Goal: Communication & Community: Answer question/provide support

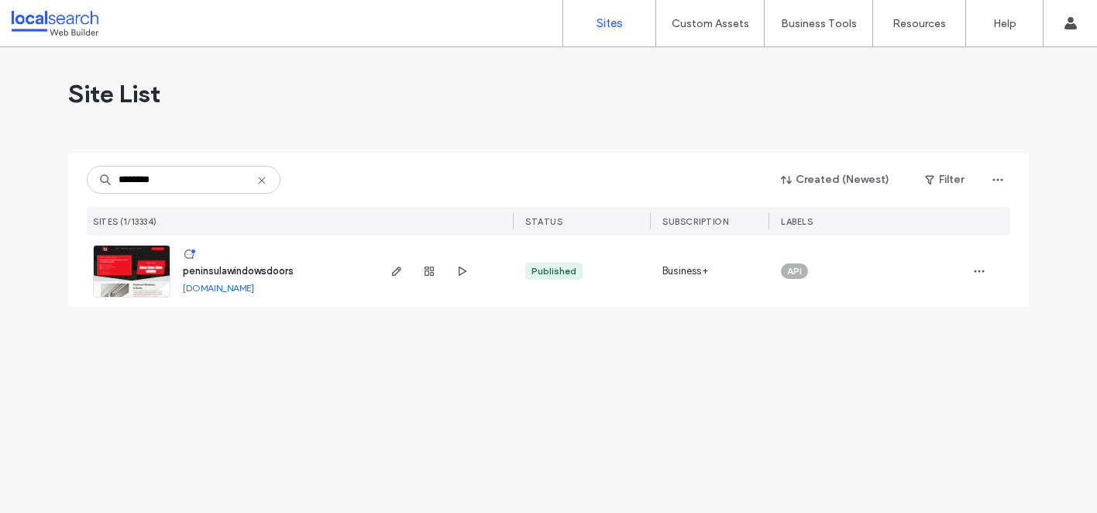
type input "********"
click at [256, 271] on span "peninsulawindowsdoors" at bounding box center [238, 271] width 111 height 12
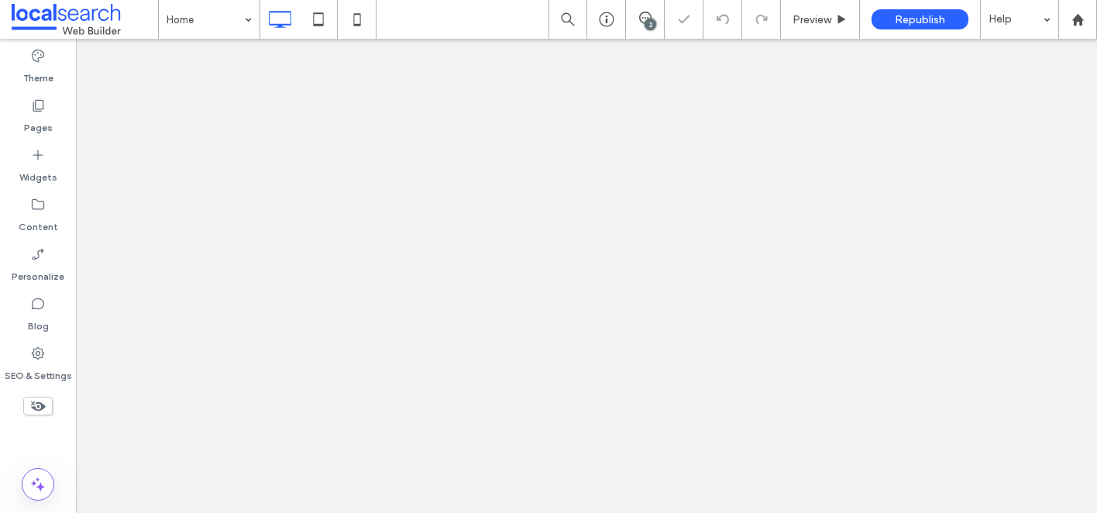
click at [648, 14] on icon at bounding box center [645, 18] width 12 height 12
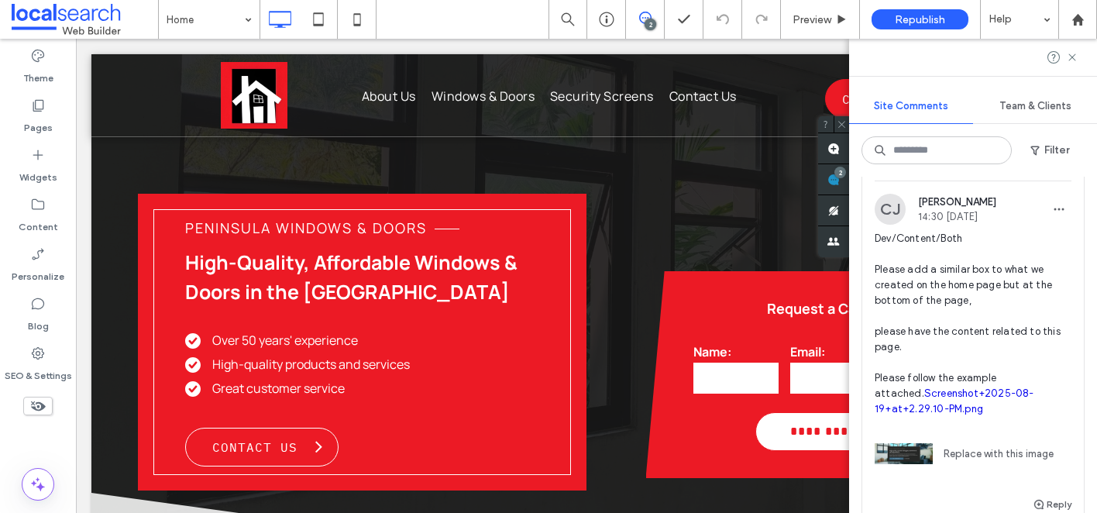
scroll to position [246, 0]
click at [1011, 343] on span "Dev/Content/Both Please add a similar box to what we created on the home page b…" at bounding box center [973, 323] width 197 height 186
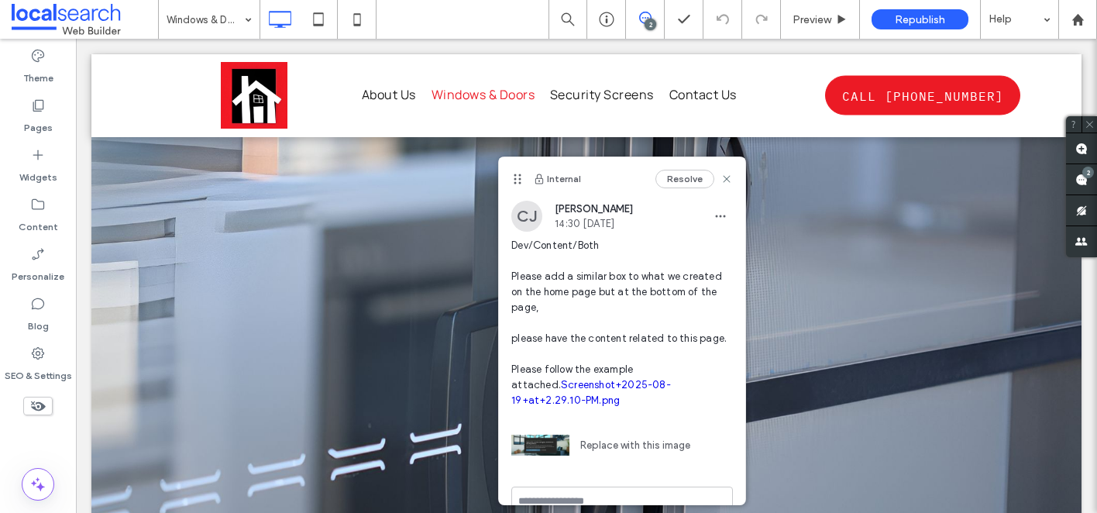
click at [625, 390] on link "Screenshot+2025-08-19+at+2.29.10-PM.png" at bounding box center [591, 392] width 160 height 27
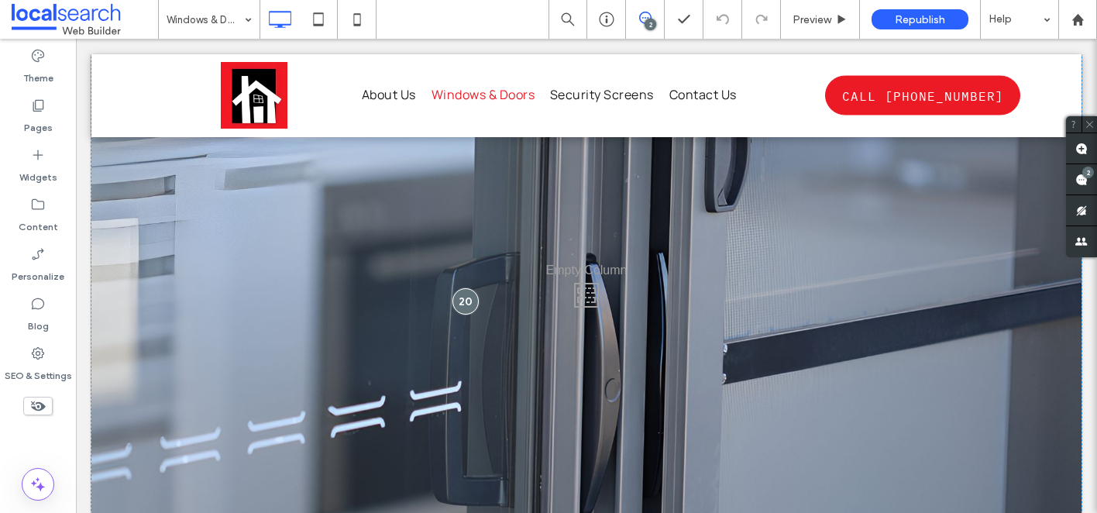
scroll to position [1967, 0]
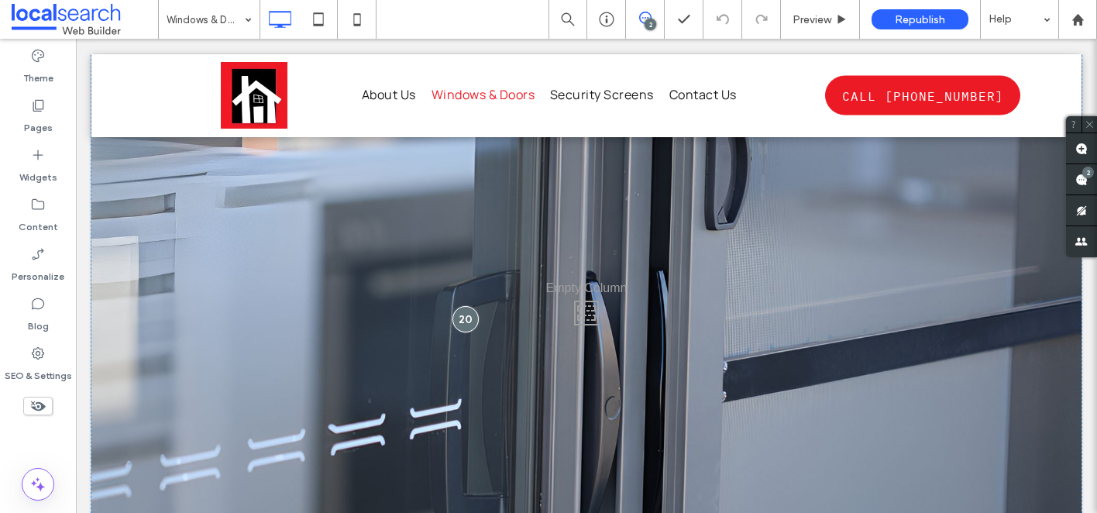
click at [575, 308] on div "Click To Paste" at bounding box center [586, 308] width 990 height 511
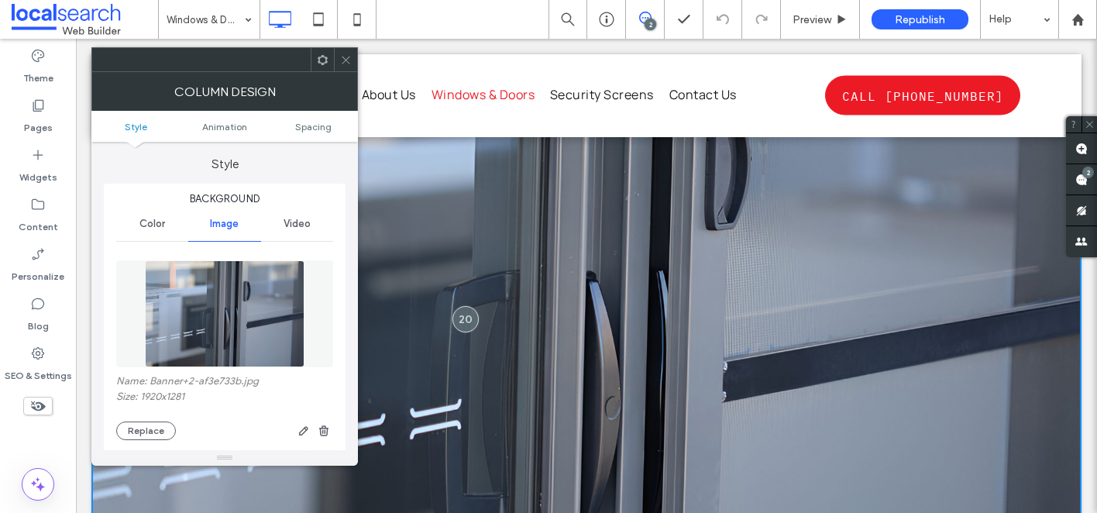
click at [344, 63] on icon at bounding box center [346, 60] width 12 height 12
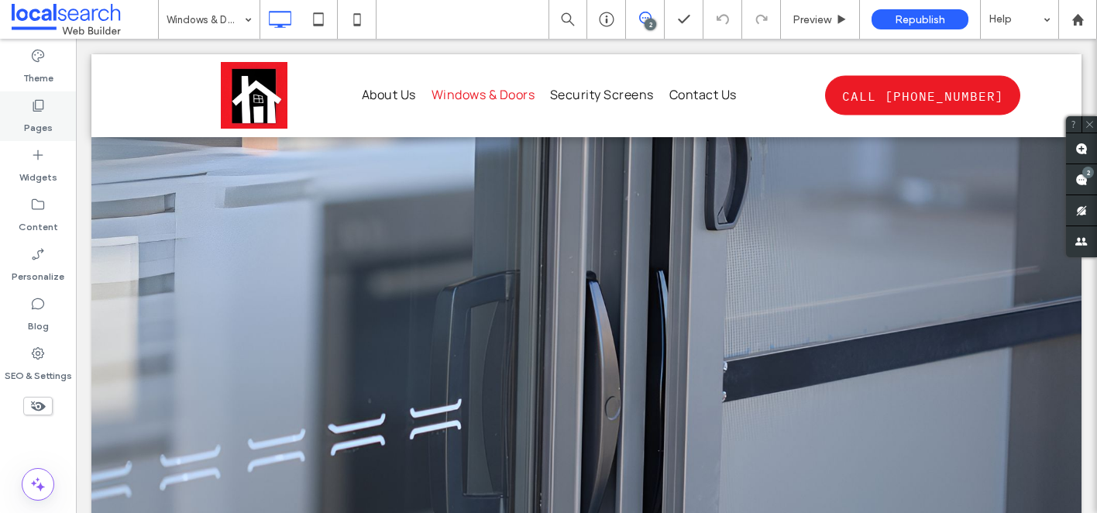
click at [36, 114] on label "Pages" at bounding box center [38, 124] width 29 height 22
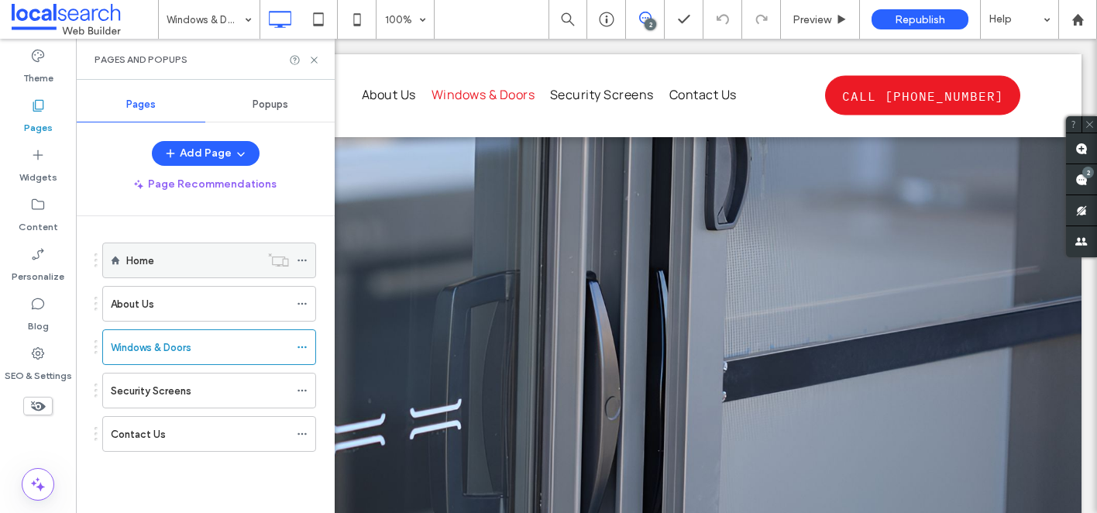
click at [176, 256] on div "Home" at bounding box center [193, 261] width 134 height 16
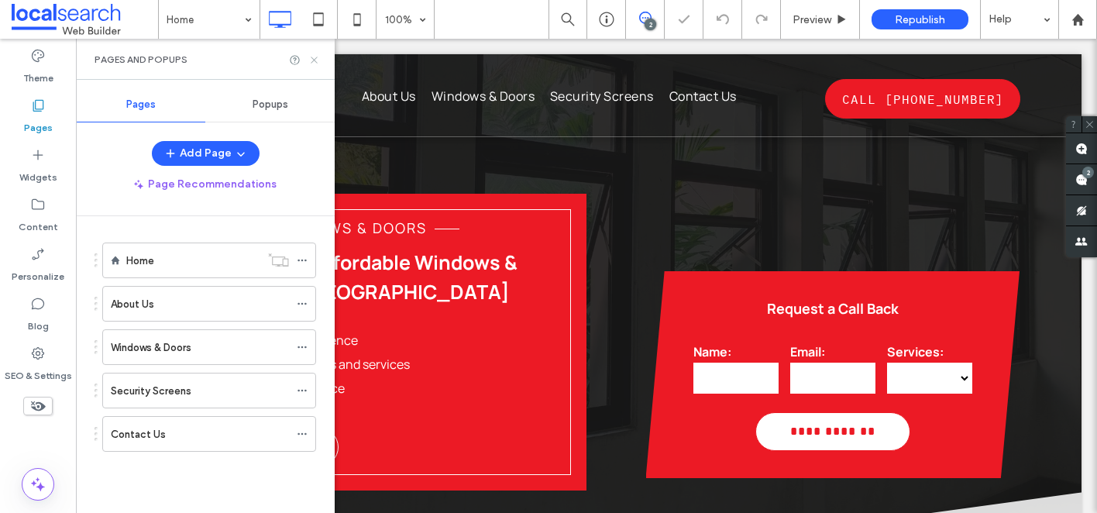
click at [311, 59] on icon at bounding box center [314, 60] width 12 height 12
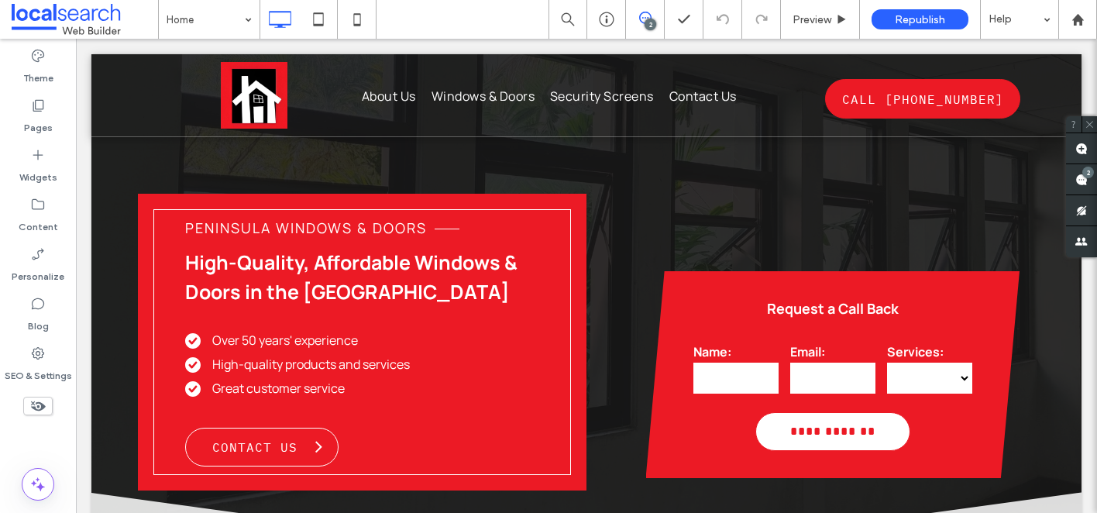
click at [645, 19] on icon at bounding box center [645, 18] width 12 height 12
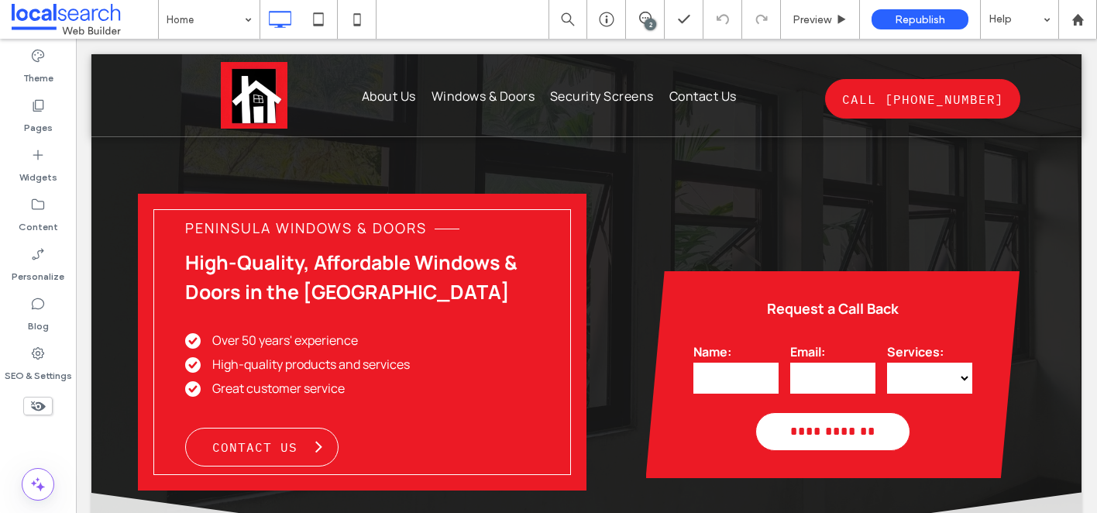
click at [645, 26] on div "2" at bounding box center [651, 25] width 12 height 12
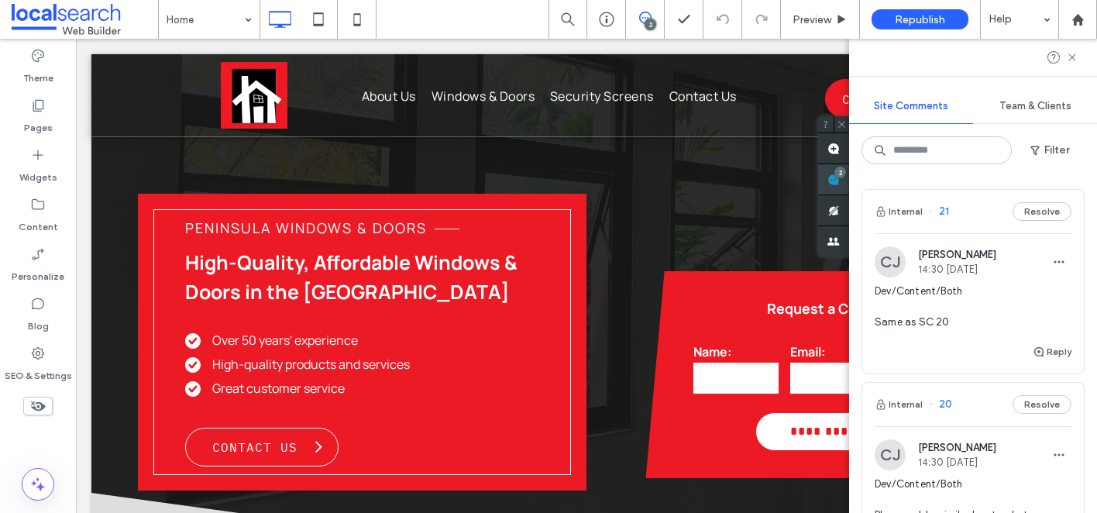
click at [849, 182] on span at bounding box center [833, 179] width 31 height 30
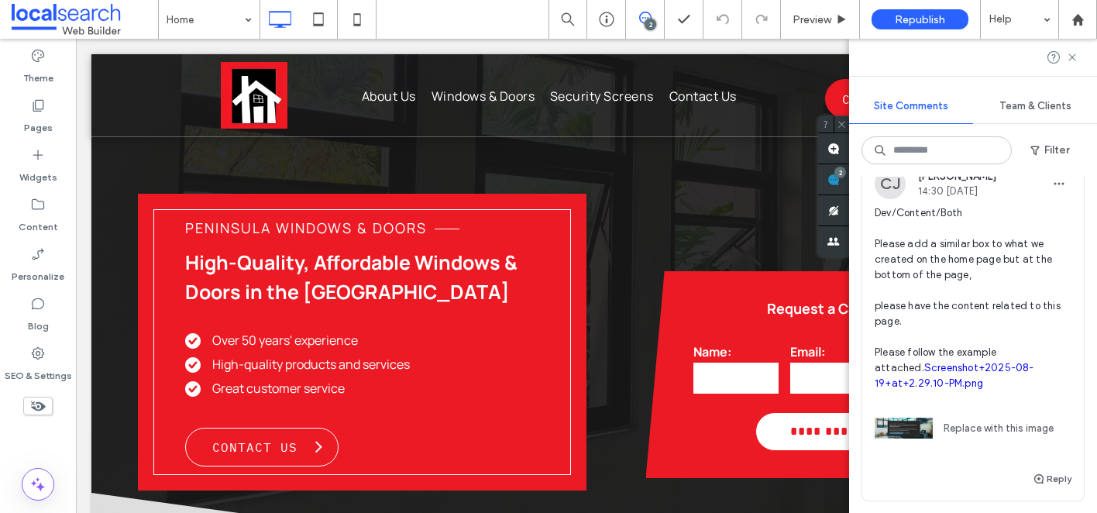
scroll to position [253, 0]
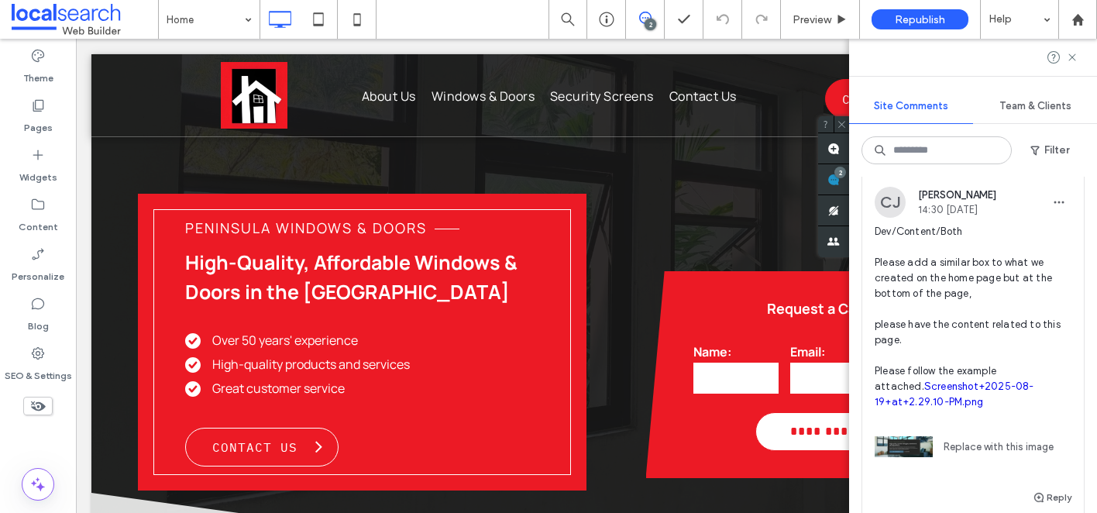
click at [964, 455] on link "Replace with this image" at bounding box center [993, 446] width 121 height 15
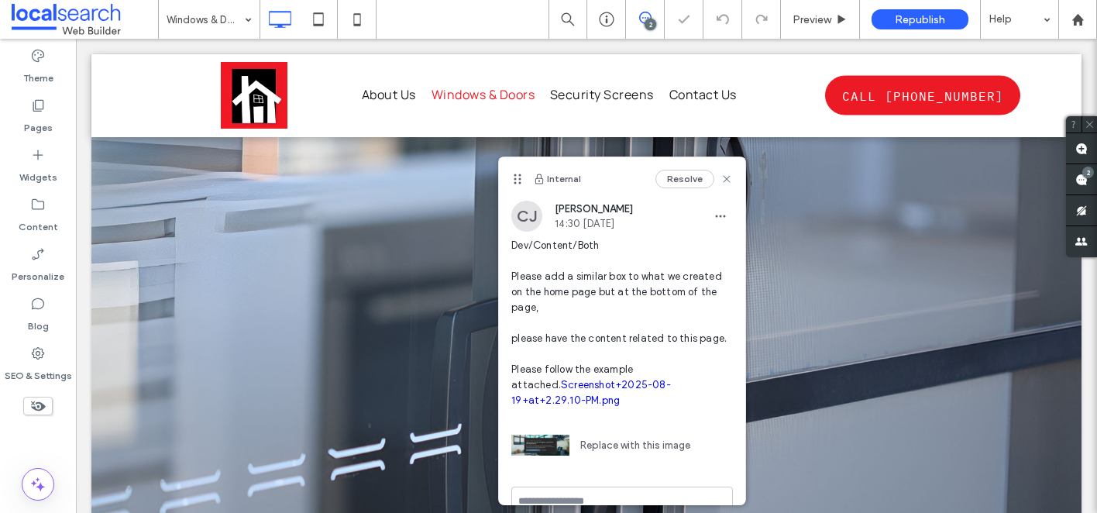
click at [611, 438] on link "Replace with this image" at bounding box center [629, 445] width 121 height 15
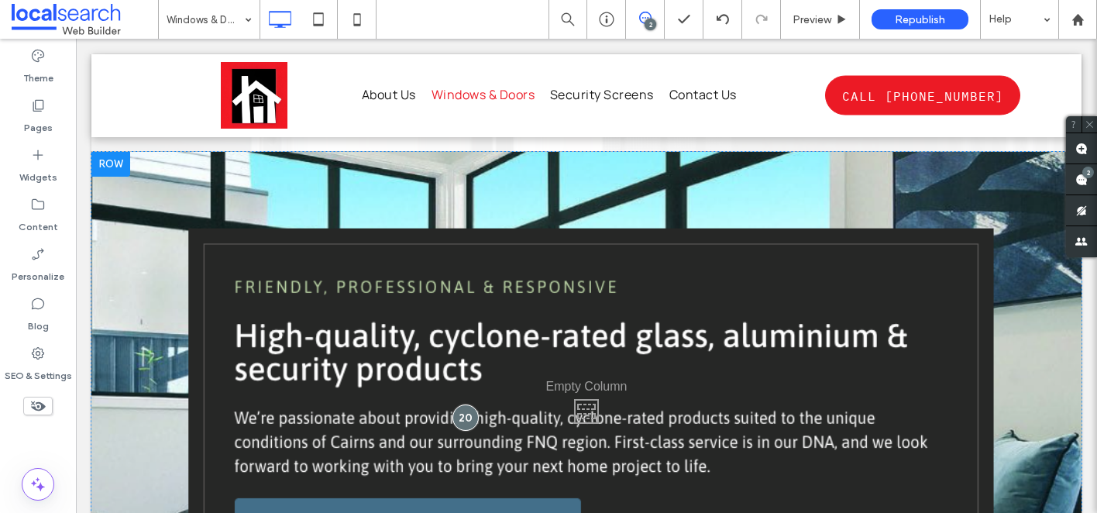
scroll to position [1867, 0]
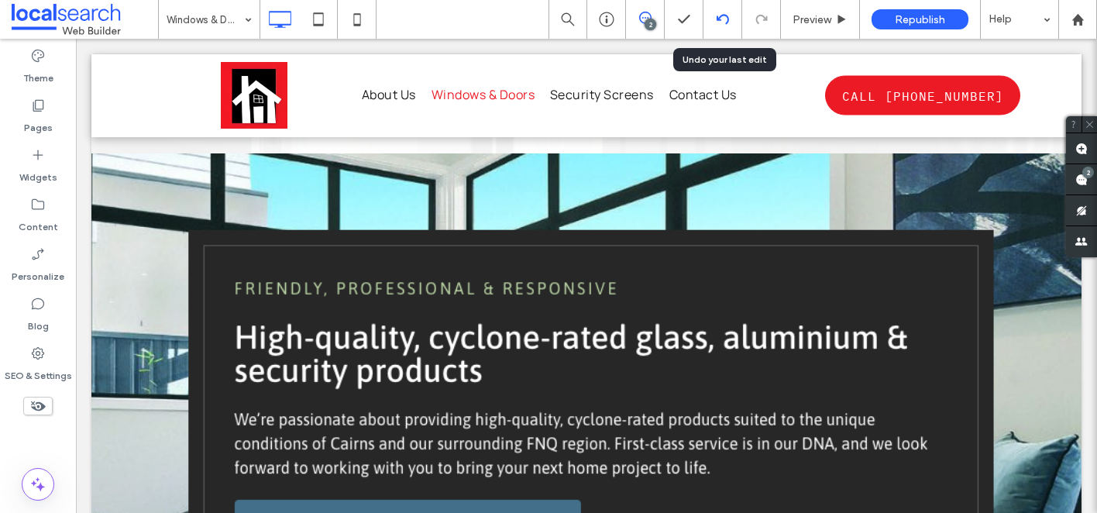
click at [720, 26] on div at bounding box center [722, 19] width 39 height 39
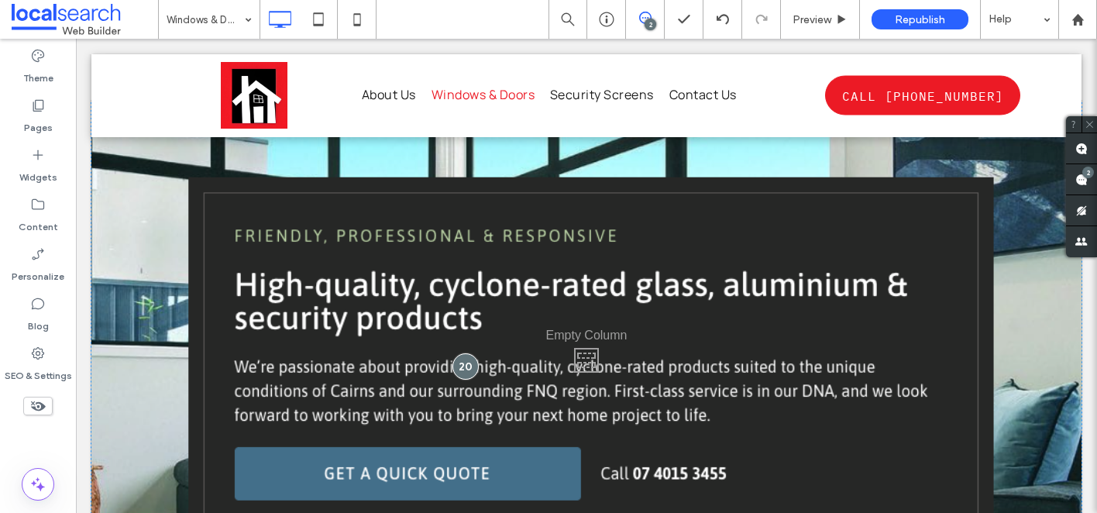
scroll to position [1921, 0]
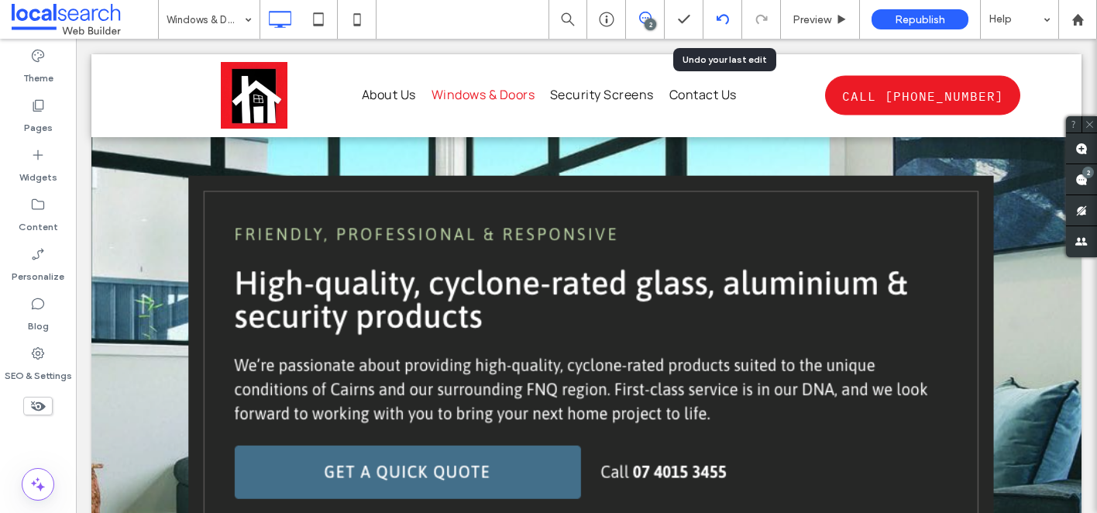
click at [720, 27] on div at bounding box center [722, 19] width 39 height 39
click at [719, 16] on use at bounding box center [722, 19] width 12 height 10
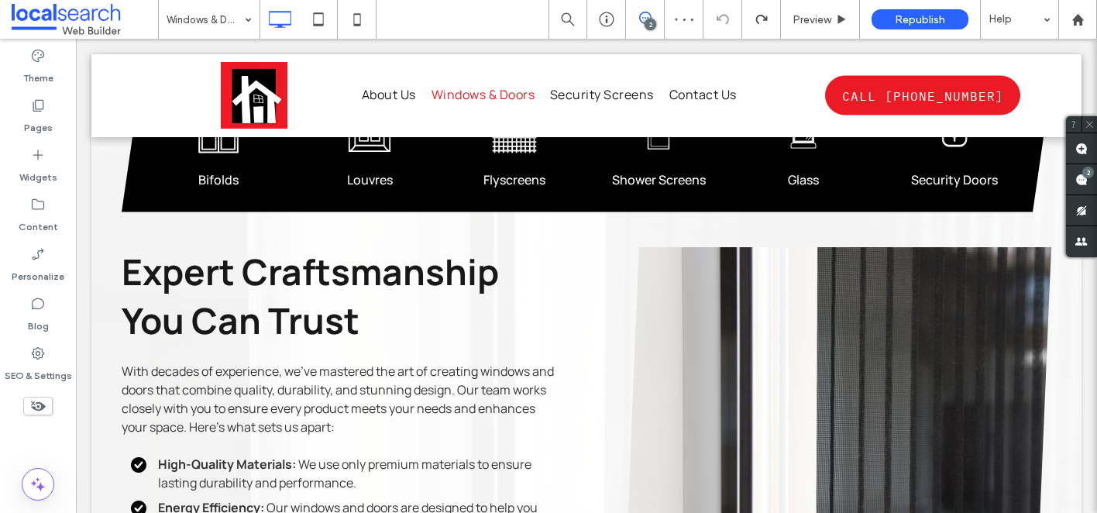
scroll to position [1088, 0]
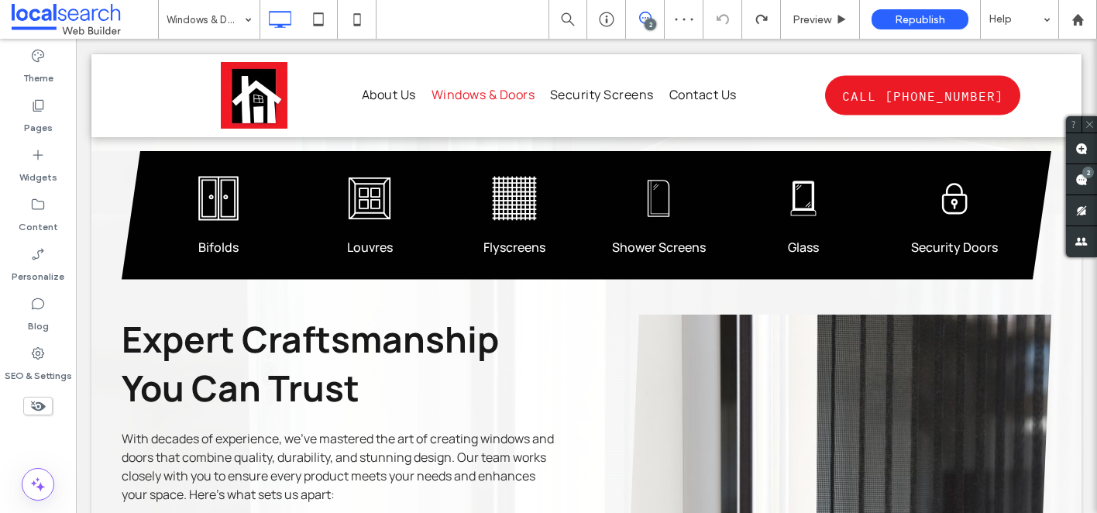
click at [640, 17] on icon at bounding box center [645, 18] width 12 height 12
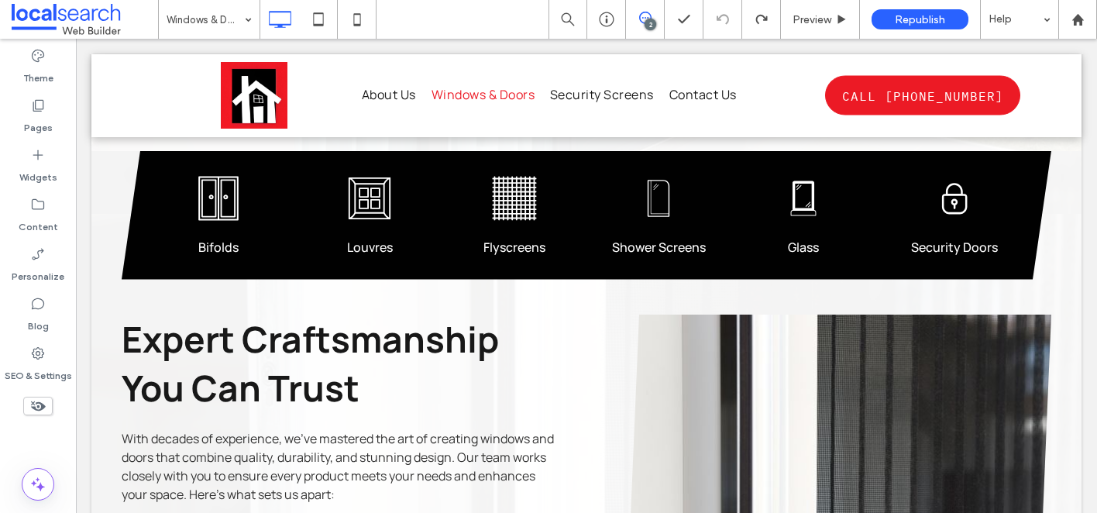
click at [647, 16] on icon at bounding box center [645, 18] width 12 height 12
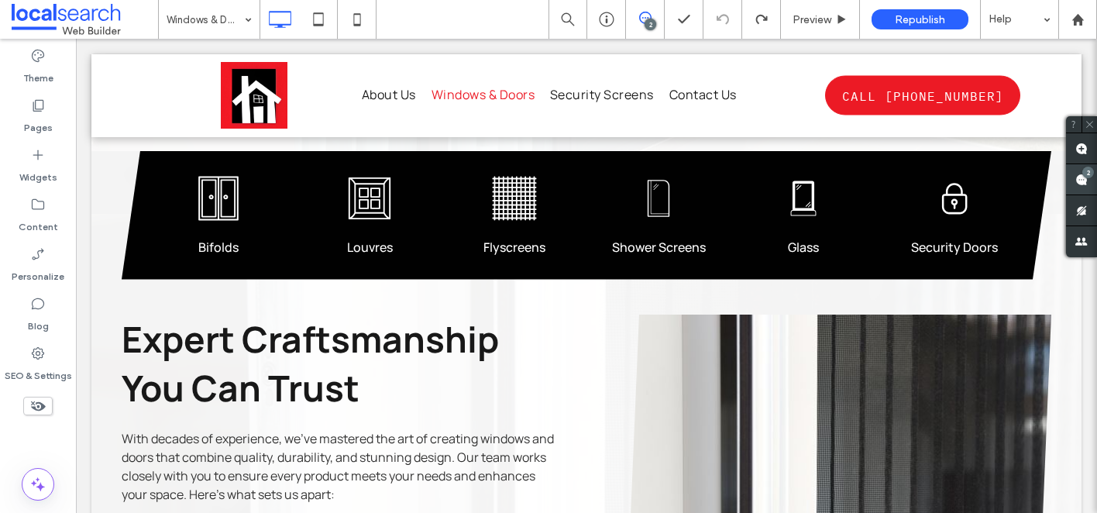
click at [1088, 182] on span at bounding box center [1081, 179] width 31 height 30
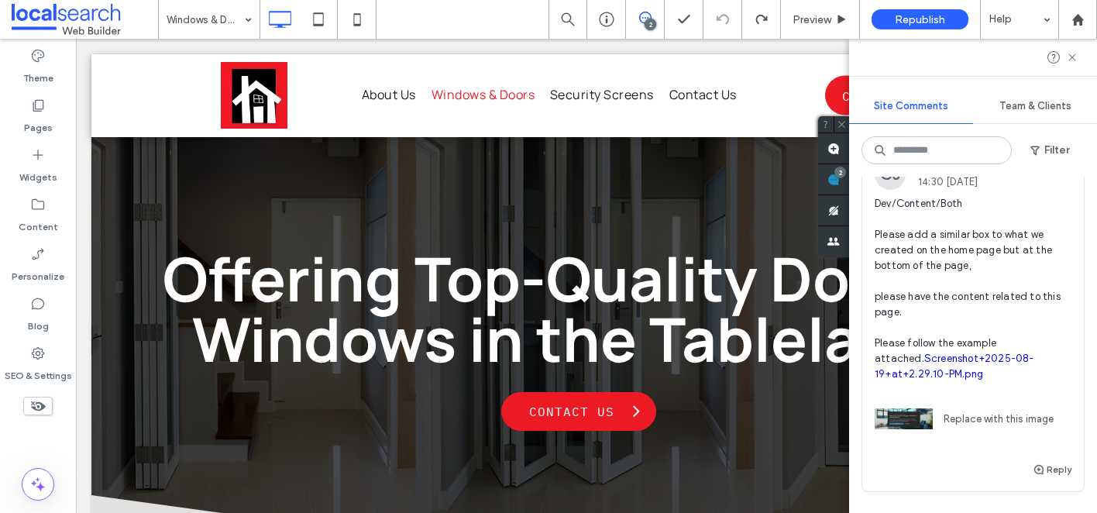
scroll to position [0, 0]
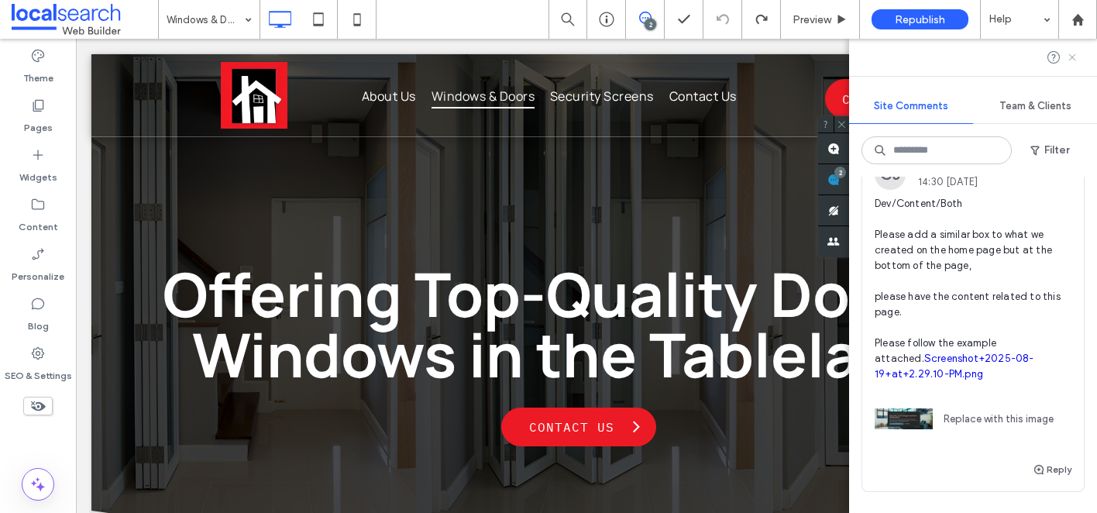
click at [1073, 56] on use at bounding box center [1071, 56] width 7 height 7
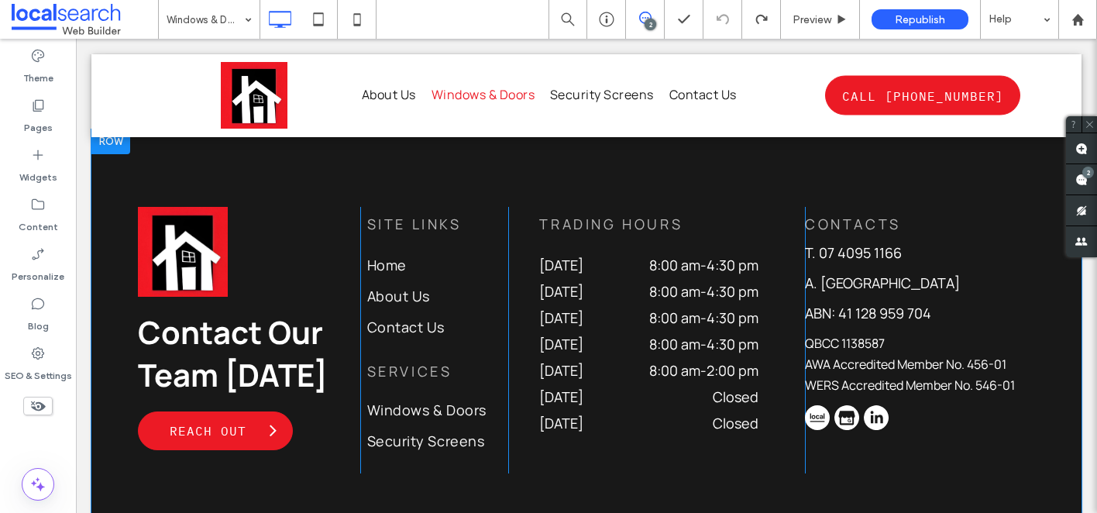
scroll to position [2686, 0]
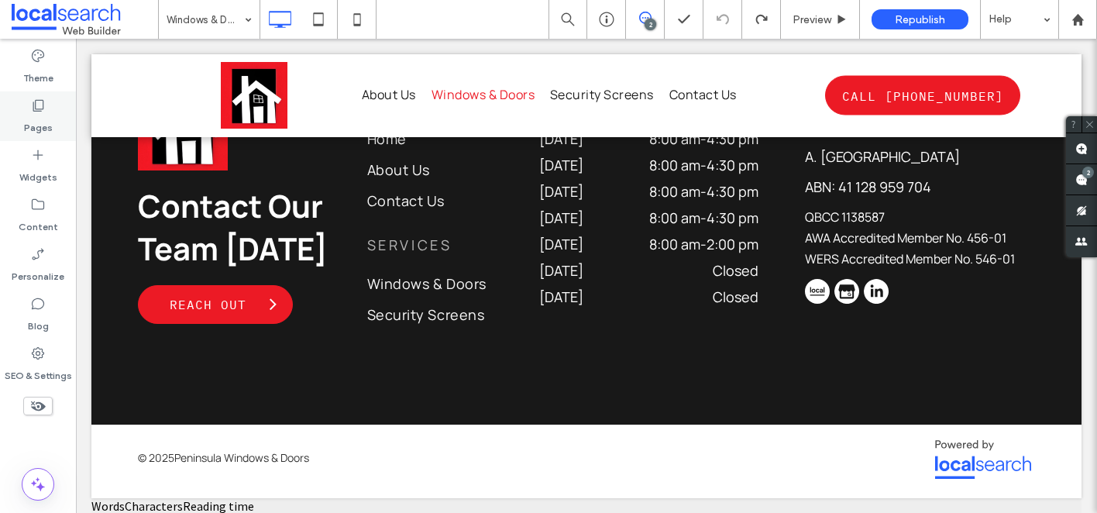
click at [38, 119] on label "Pages" at bounding box center [38, 124] width 29 height 22
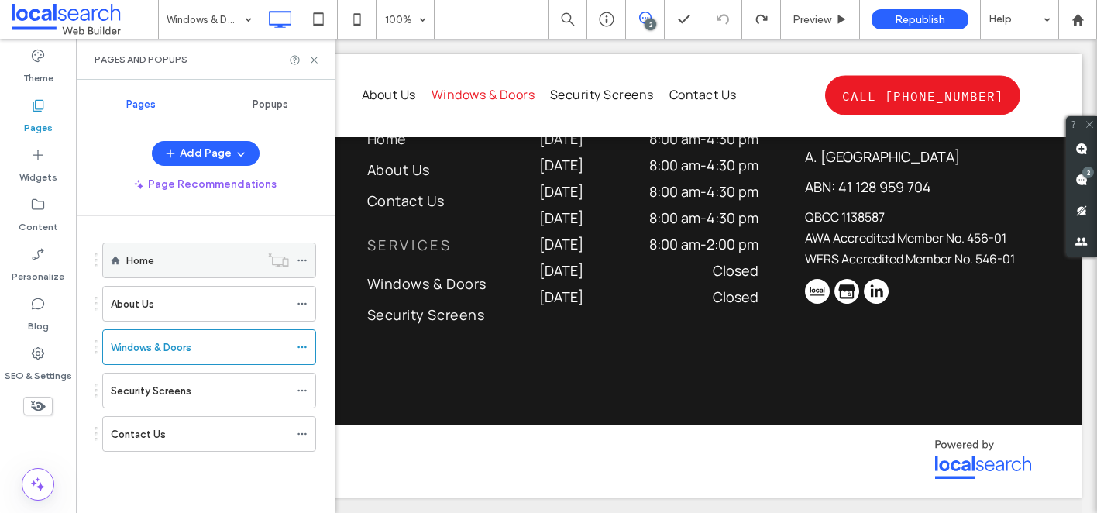
click at [147, 265] on label "Home" at bounding box center [140, 260] width 28 height 27
click at [315, 61] on icon at bounding box center [314, 60] width 12 height 12
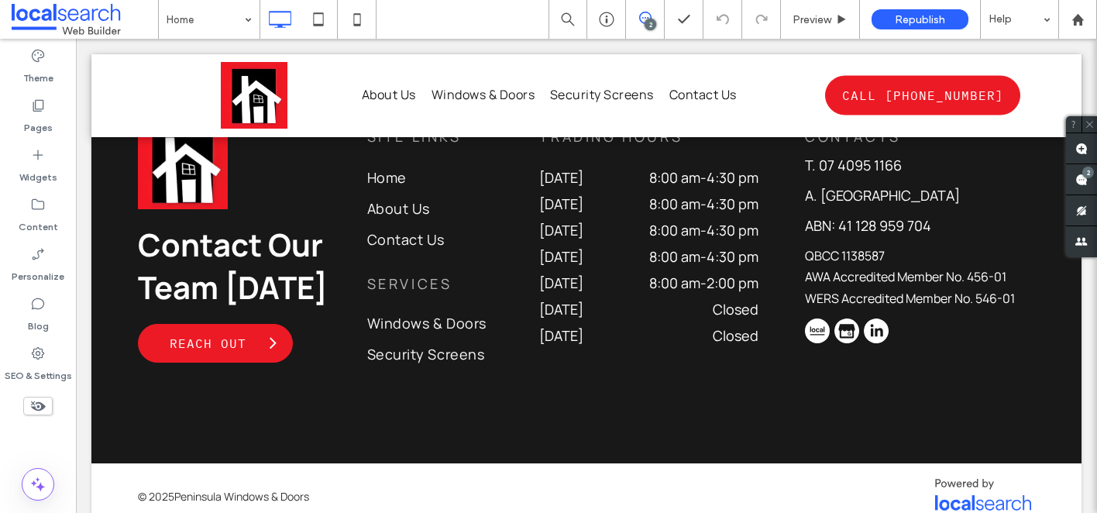
scroll to position [3440, 0]
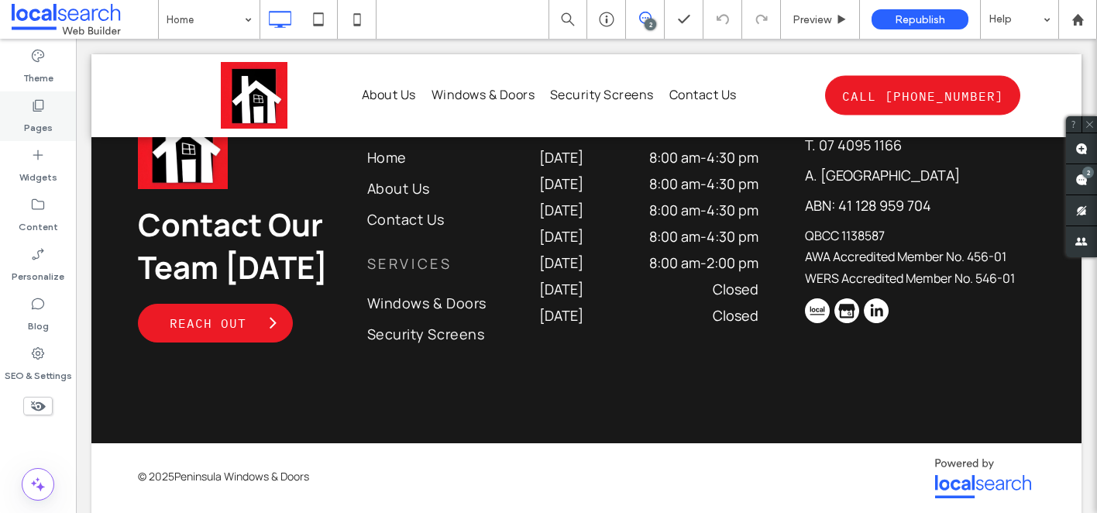
click at [46, 108] on div "Pages" at bounding box center [38, 116] width 76 height 50
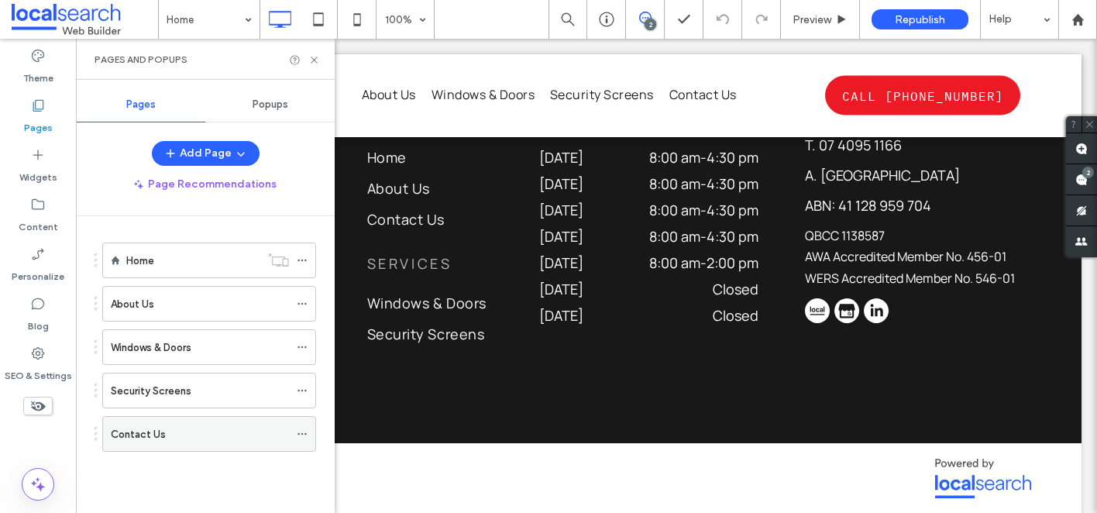
click at [186, 435] on div "Contact Us" at bounding box center [200, 434] width 178 height 16
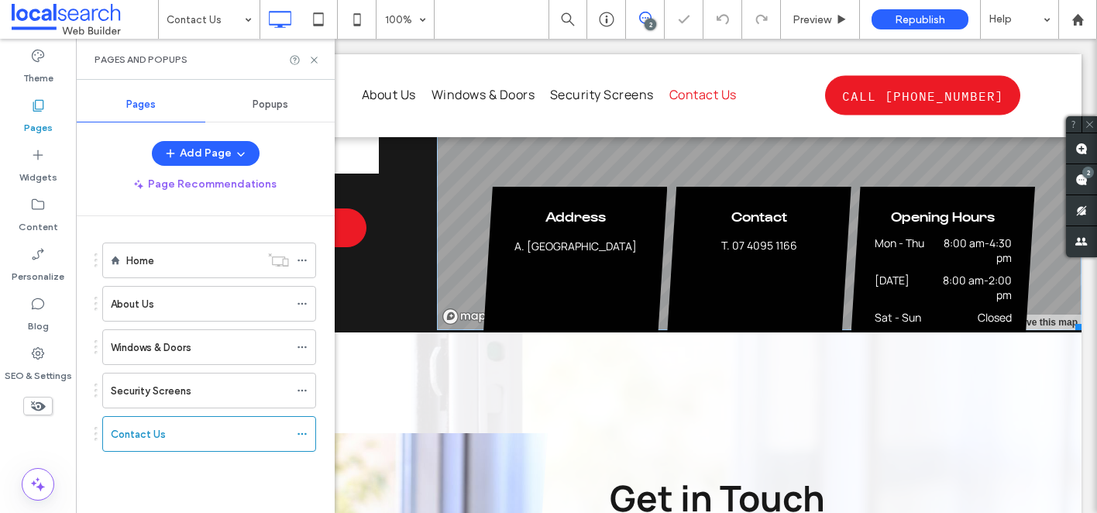
scroll to position [808, 0]
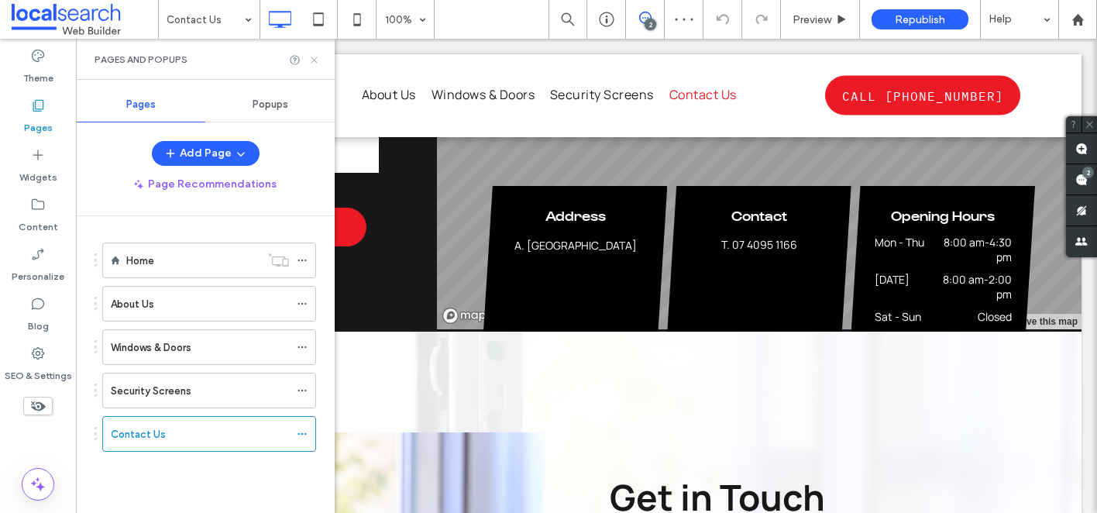
click at [315, 55] on icon at bounding box center [314, 60] width 12 height 12
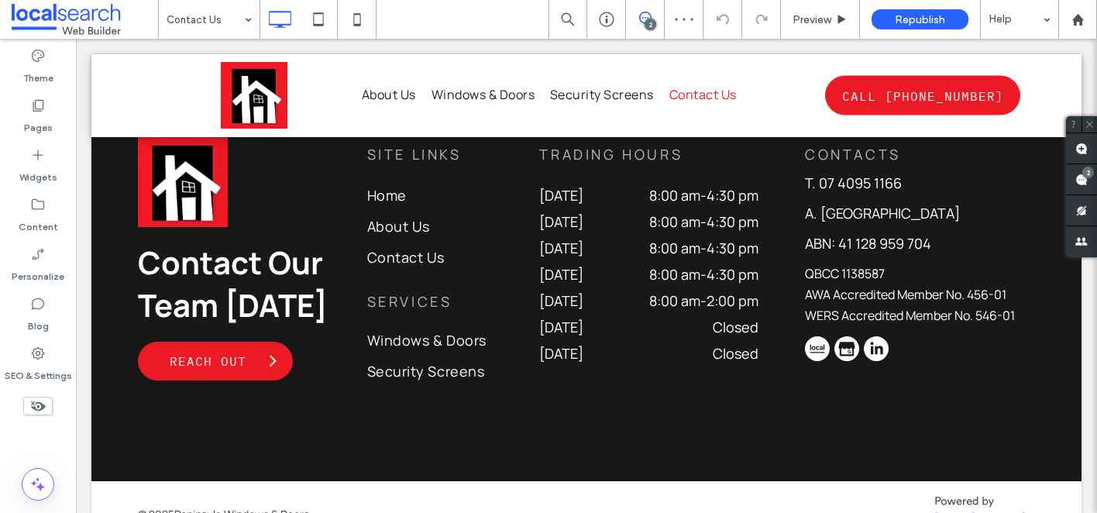
scroll to position [1806, 0]
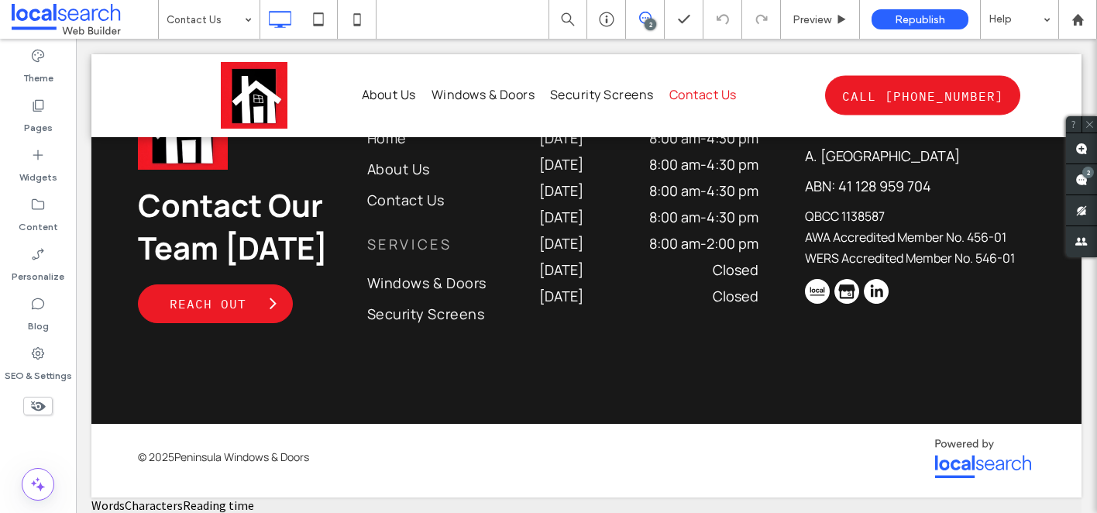
click at [641, 18] on icon at bounding box center [645, 18] width 12 height 12
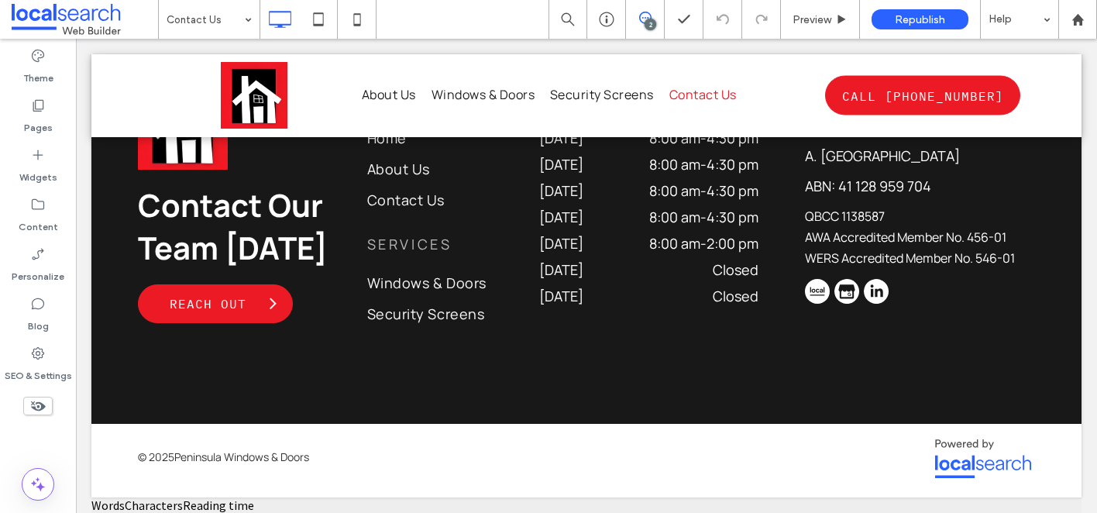
click at [644, 22] on icon at bounding box center [645, 18] width 12 height 12
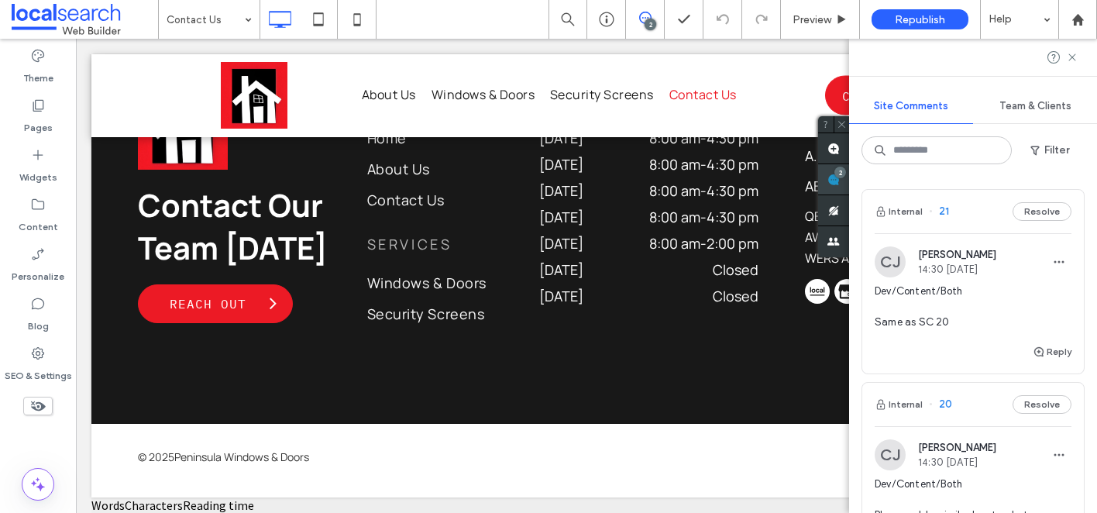
click at [846, 174] on div "2" at bounding box center [840, 173] width 12 height 12
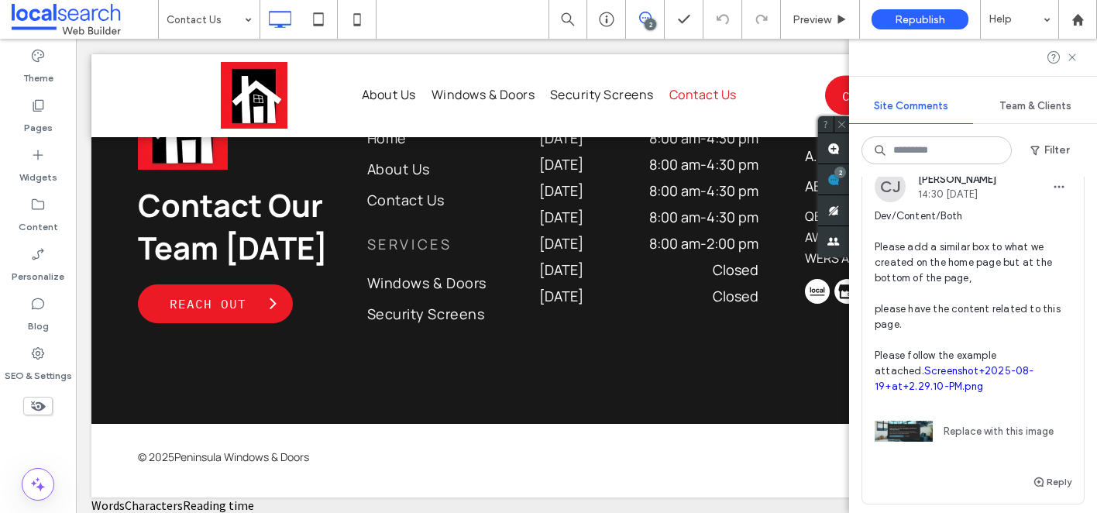
scroll to position [270, 0]
click at [1072, 54] on icon at bounding box center [1072, 57] width 12 height 12
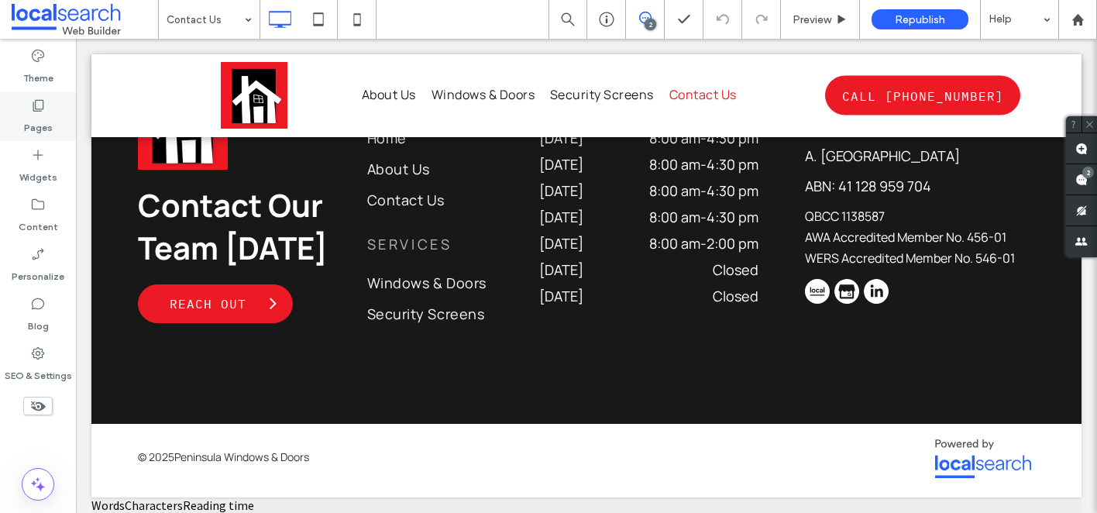
click at [31, 129] on label "Pages" at bounding box center [38, 124] width 29 height 22
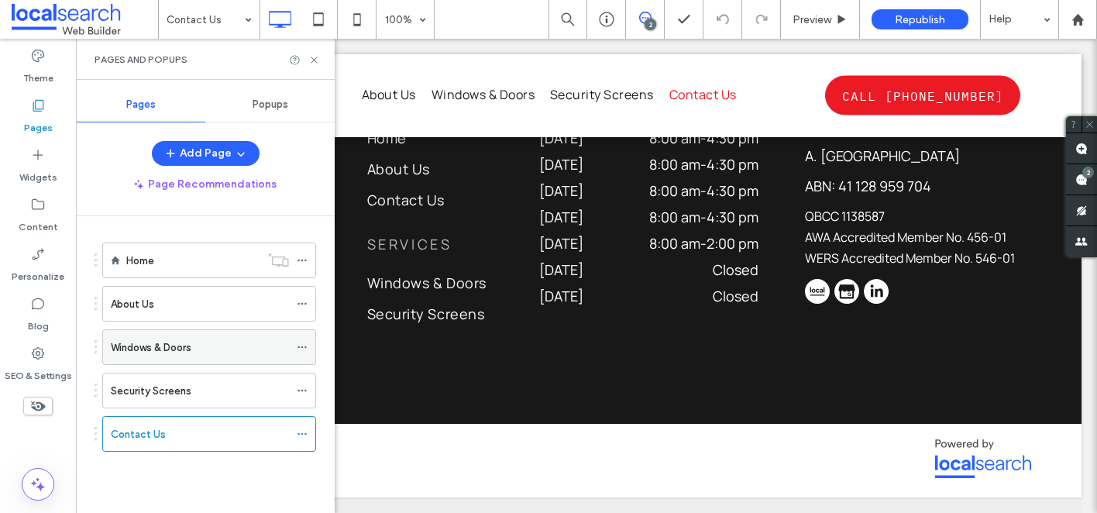
click at [184, 342] on label "Windows & Doors" at bounding box center [151, 347] width 81 height 27
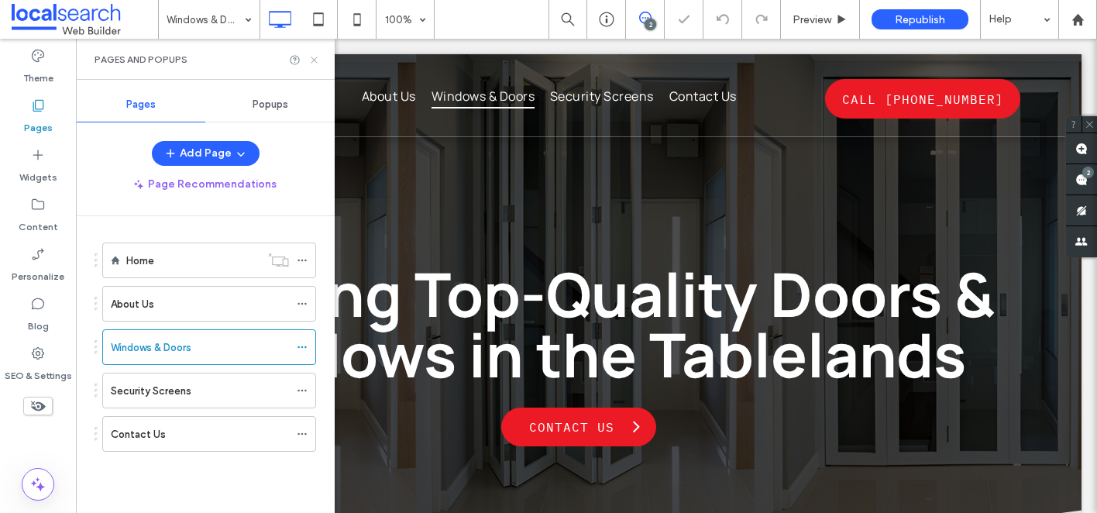
click at [316, 60] on icon at bounding box center [314, 60] width 12 height 12
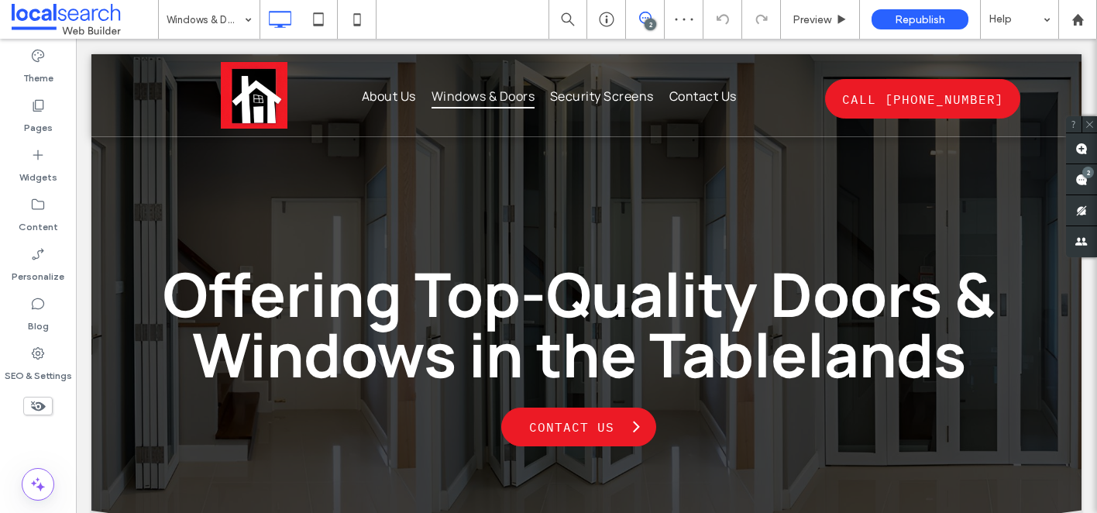
click at [651, 19] on span at bounding box center [645, 18] width 38 height 12
click at [643, 21] on icon at bounding box center [645, 18] width 12 height 12
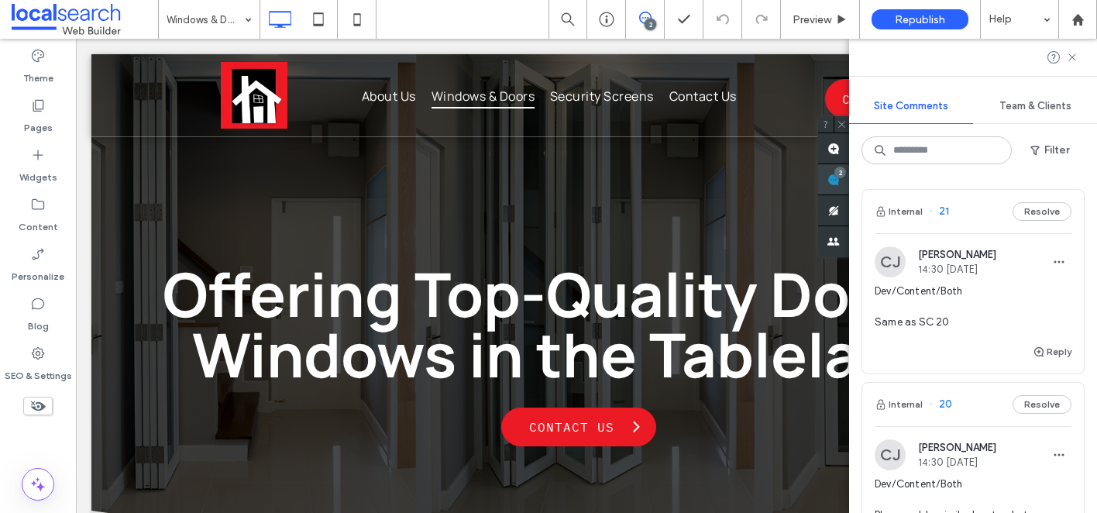
click at [849, 177] on div "2" at bounding box center [833, 179] width 31 height 31
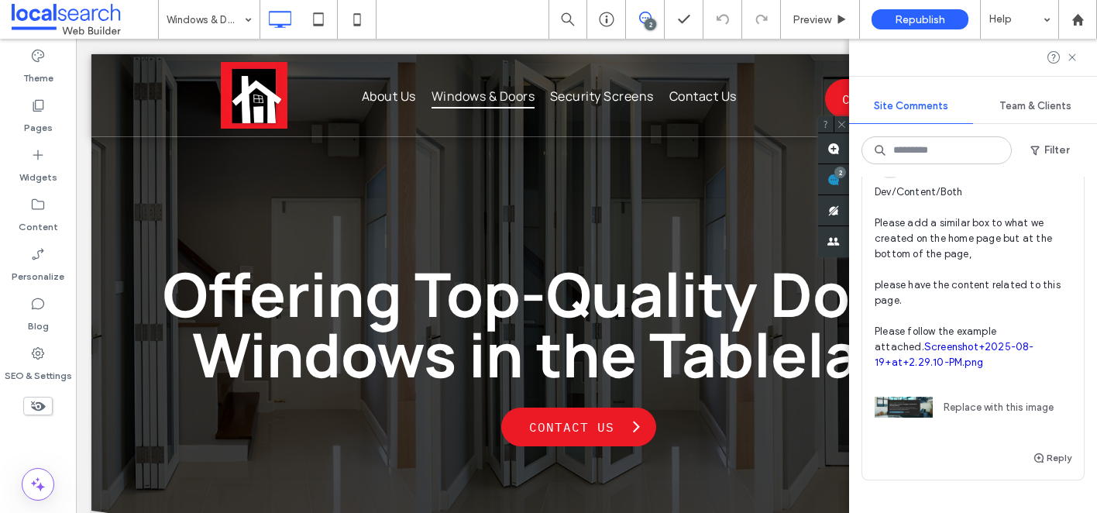
scroll to position [294, 0]
click at [979, 238] on span "Dev/Content/Both Please add a similar box to what we created on the home page b…" at bounding box center [973, 276] width 197 height 186
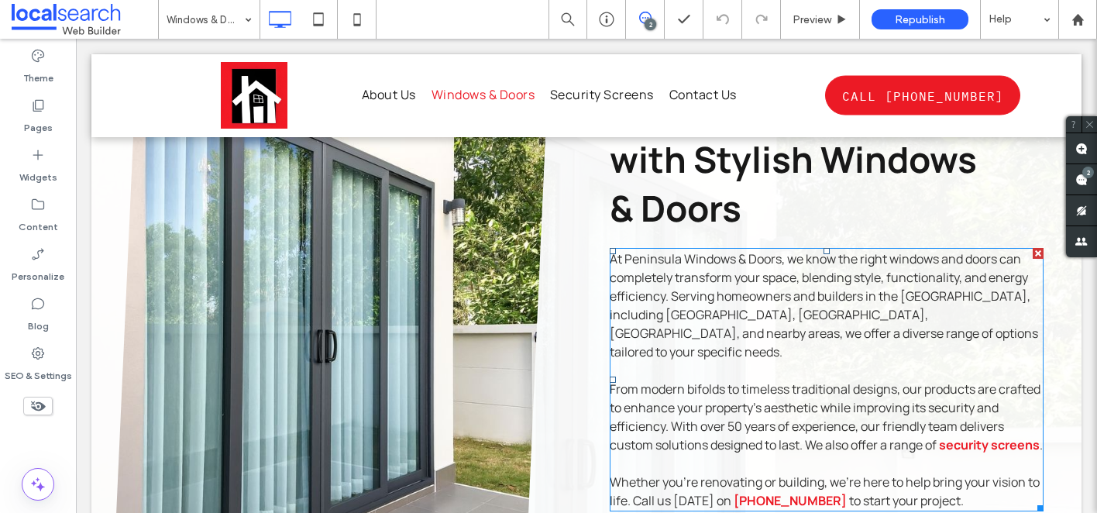
scroll to position [521, 0]
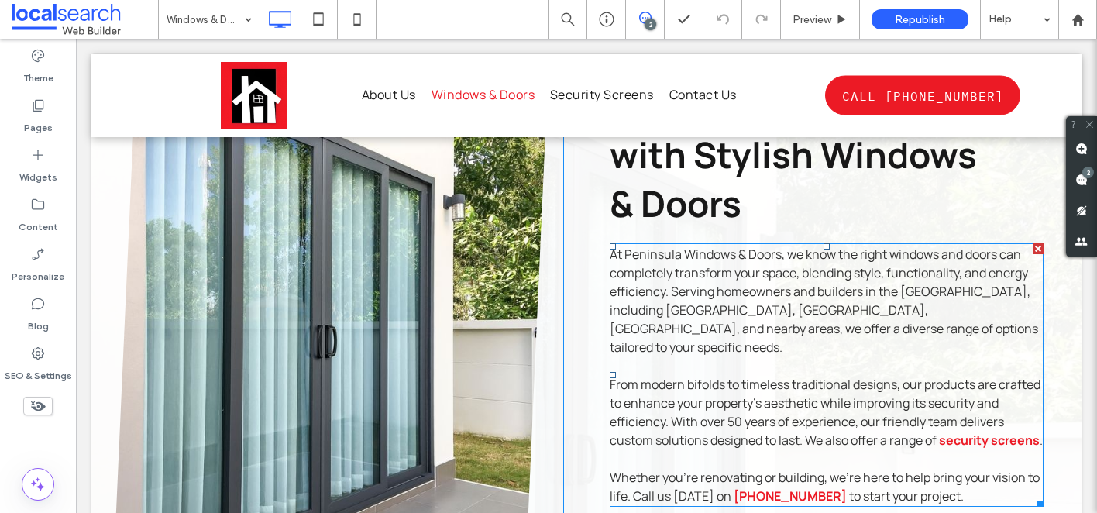
click at [722, 376] on span "From modern bifolds to timeless traditional designs, our products are crafted t…" at bounding box center [825, 412] width 431 height 73
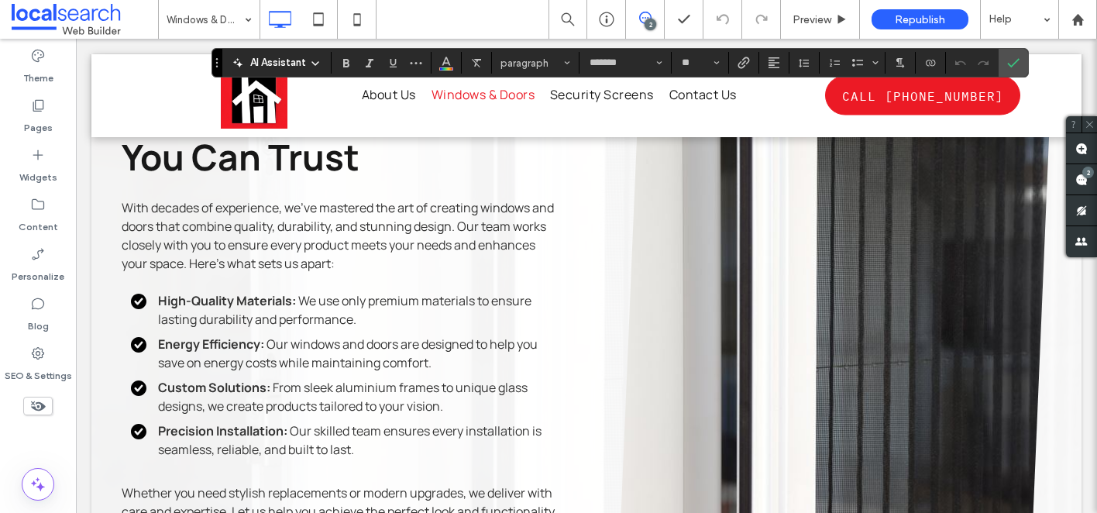
click at [373, 273] on p "With decades of experience, we’ve mastered the art of creating windows and door…" at bounding box center [339, 235] width 434 height 74
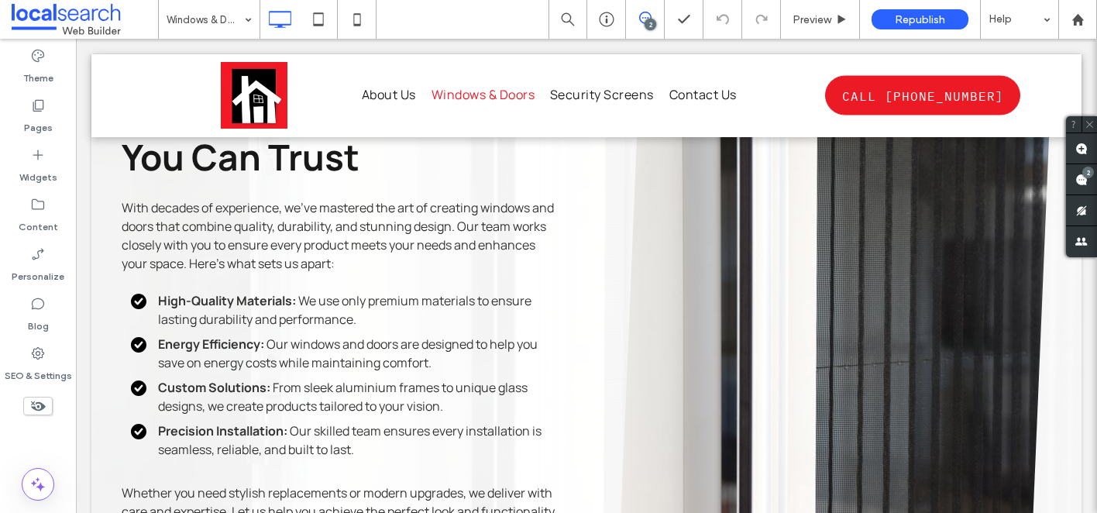
click at [373, 273] on p "With decades of experience, we’ve mastered the art of creating windows and door…" at bounding box center [339, 235] width 434 height 74
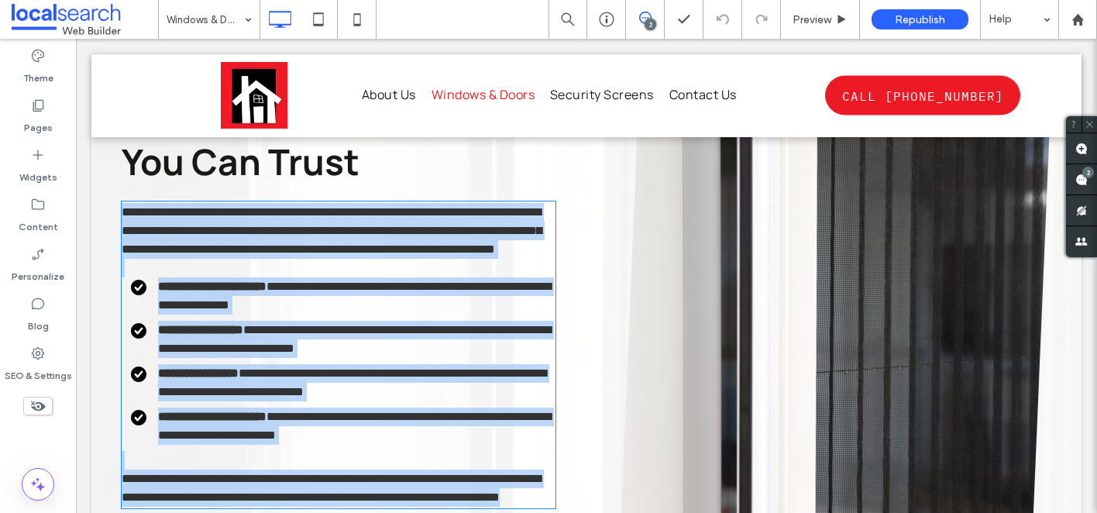
scroll to position [1411, 0]
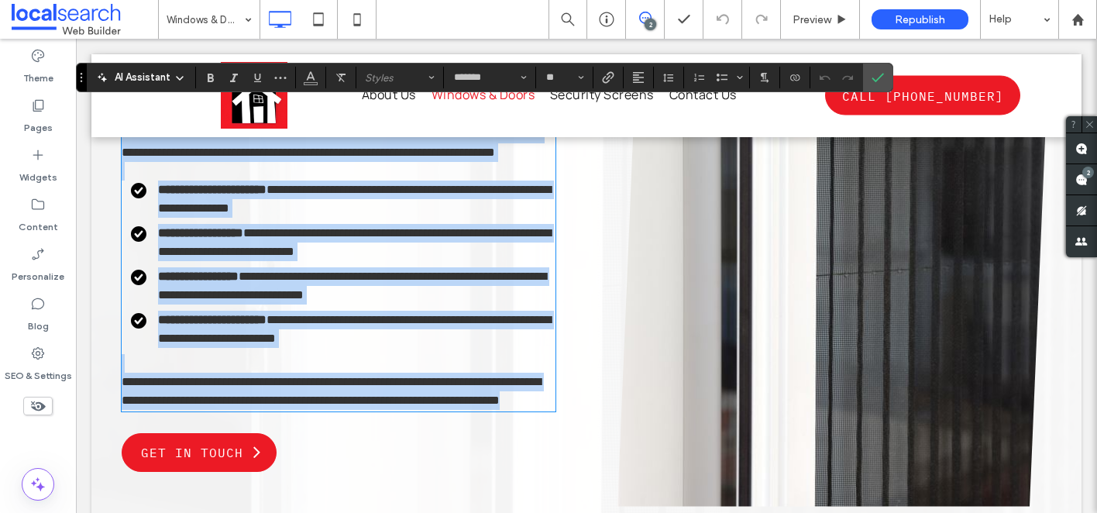
copy div "**********"
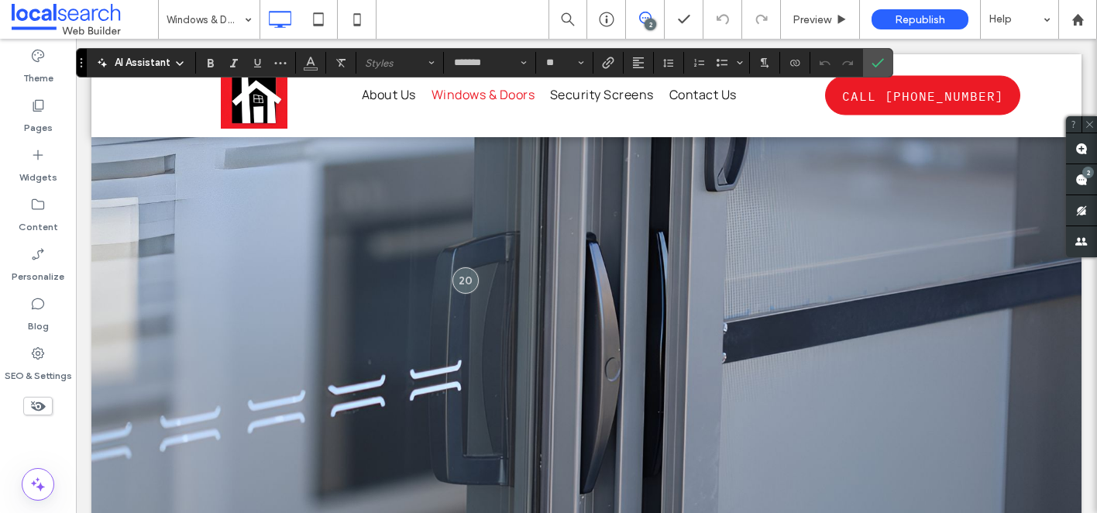
scroll to position [2001, 0]
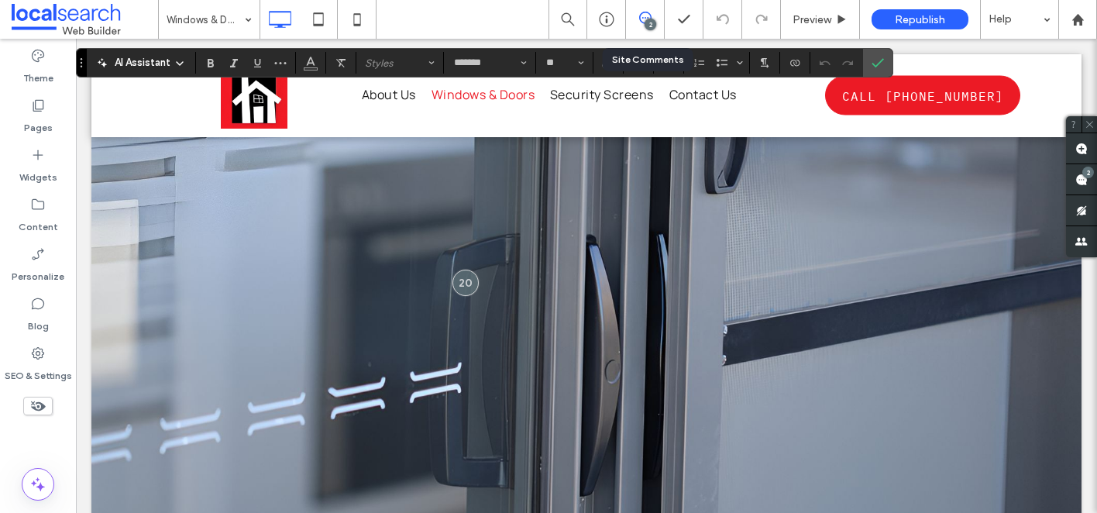
click at [647, 26] on div "2" at bounding box center [651, 25] width 12 height 12
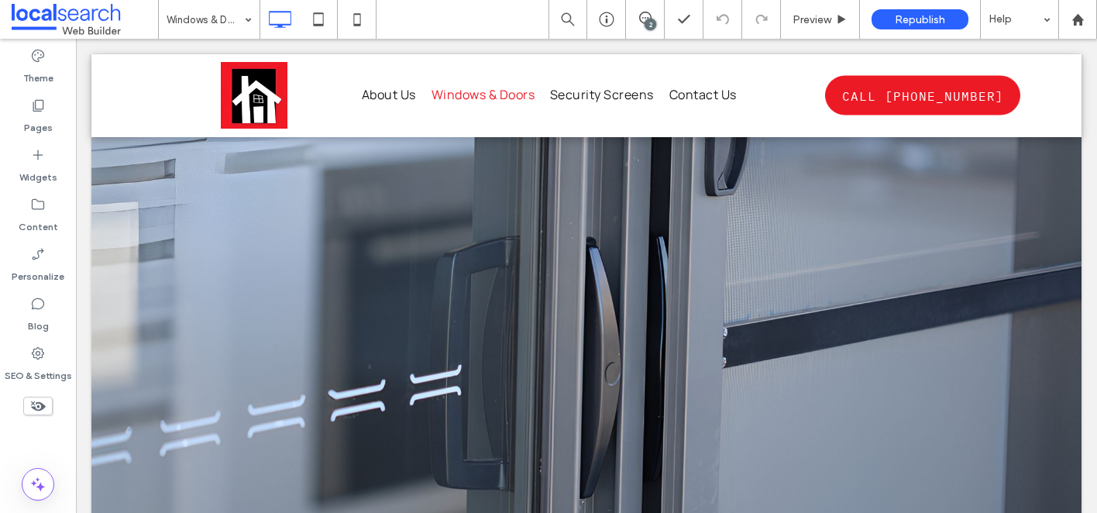
click at [647, 26] on div "2" at bounding box center [651, 25] width 12 height 12
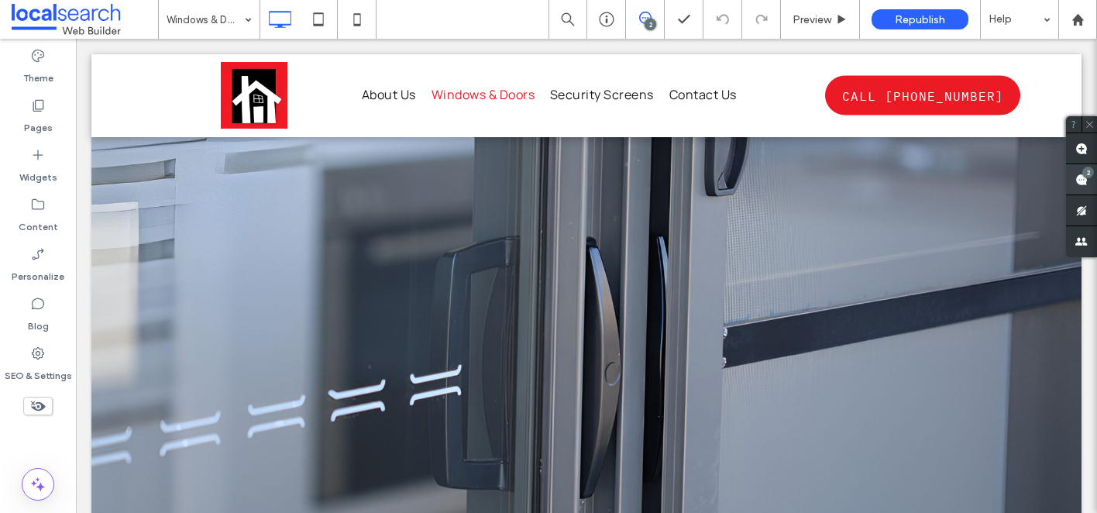
click at [1085, 173] on div "2" at bounding box center [1088, 173] width 12 height 12
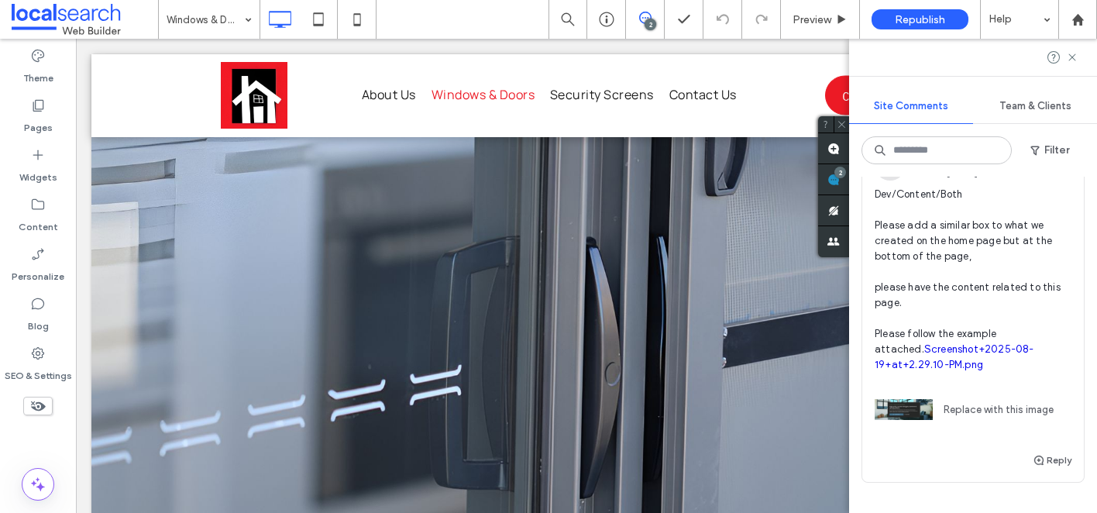
scroll to position [295, 0]
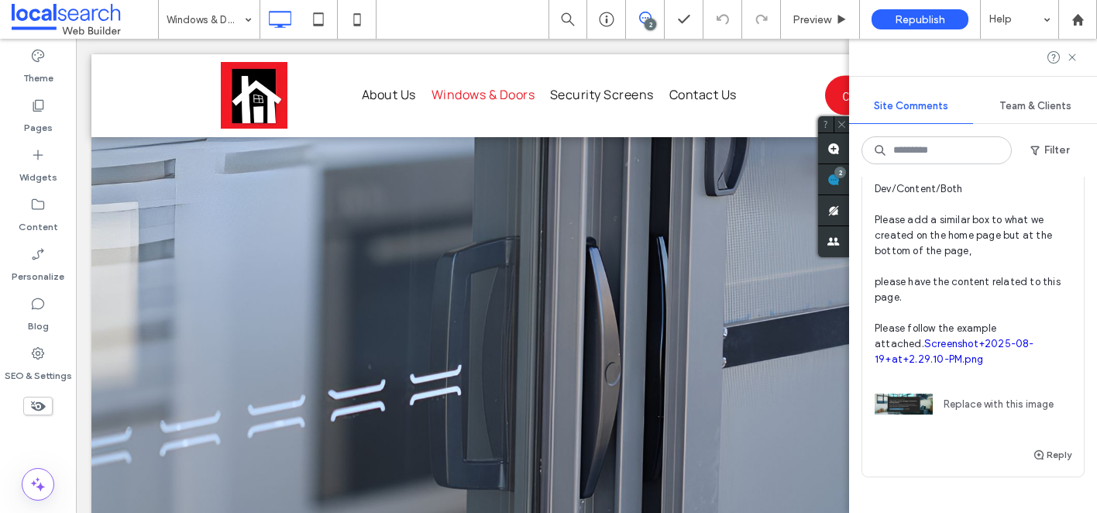
click at [1075, 66] on div at bounding box center [973, 57] width 248 height 37
click at [1074, 60] on icon at bounding box center [1072, 57] width 12 height 12
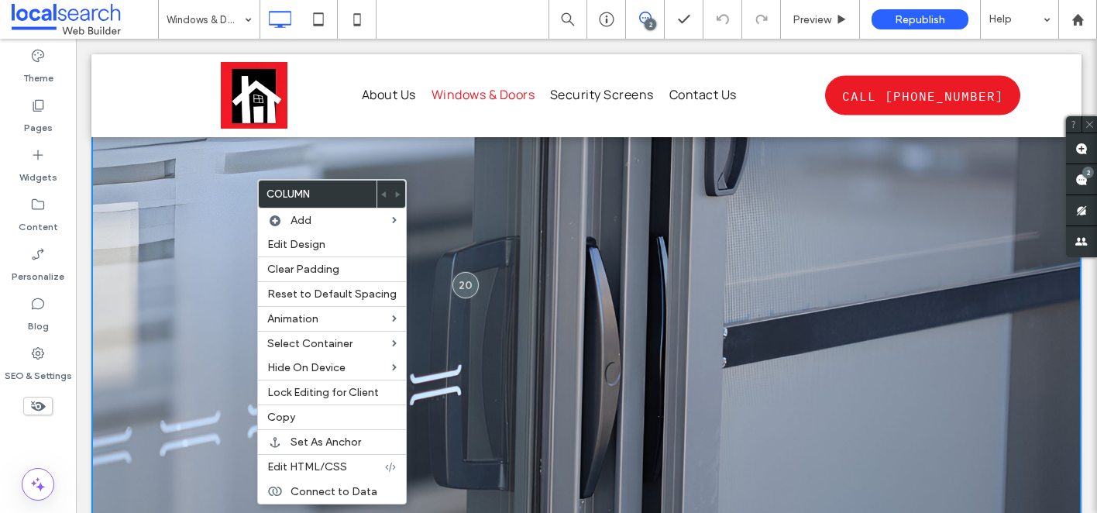
click at [817, 209] on div "Click To Paste" at bounding box center [586, 274] width 990 height 511
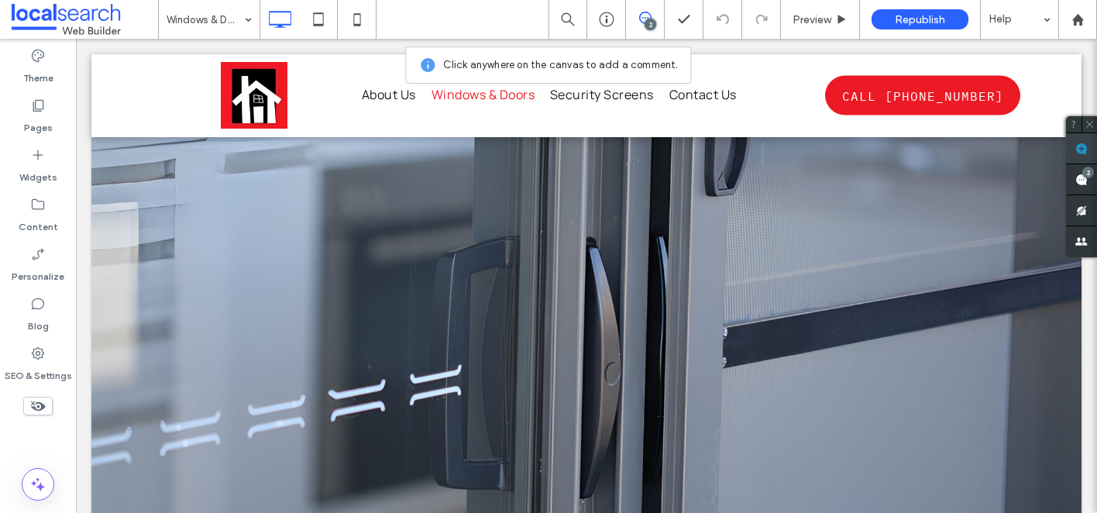
click at [1074, 150] on span at bounding box center [1081, 148] width 31 height 30
click at [187, 237] on div "Click To Paste" at bounding box center [586, 274] width 990 height 511
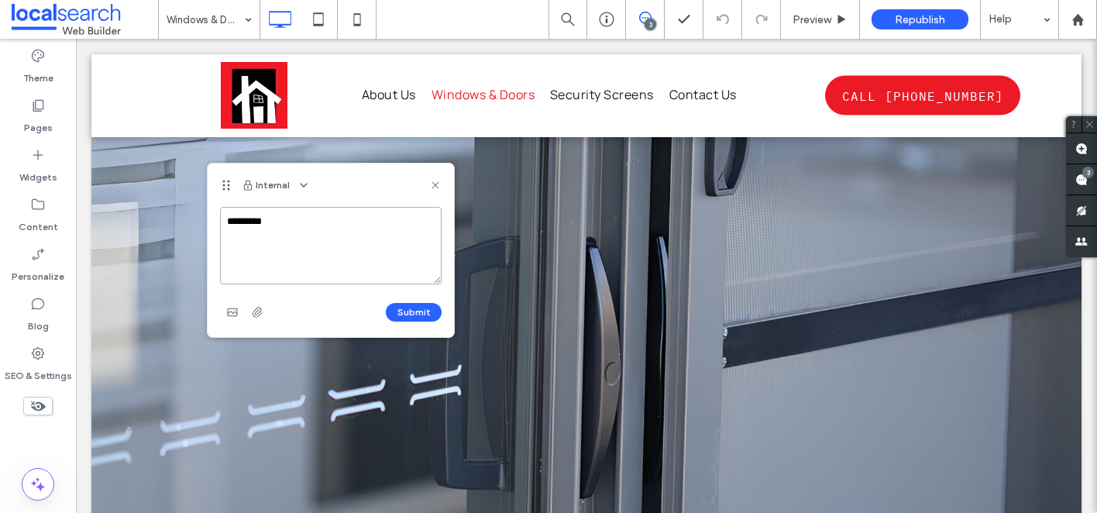
paste textarea "**********"
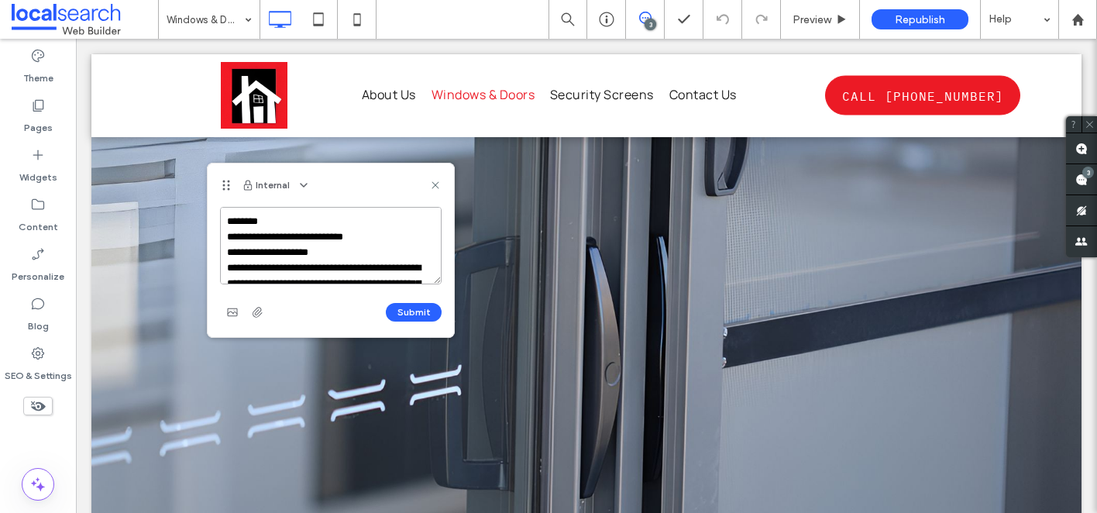
click at [229, 235] on textarea "**********" at bounding box center [331, 245] width 222 height 77
click at [225, 250] on textarea "**********" at bounding box center [331, 245] width 222 height 77
click at [228, 268] on textarea "**********" at bounding box center [331, 245] width 222 height 77
click at [227, 267] on textarea "**********" at bounding box center [331, 245] width 222 height 77
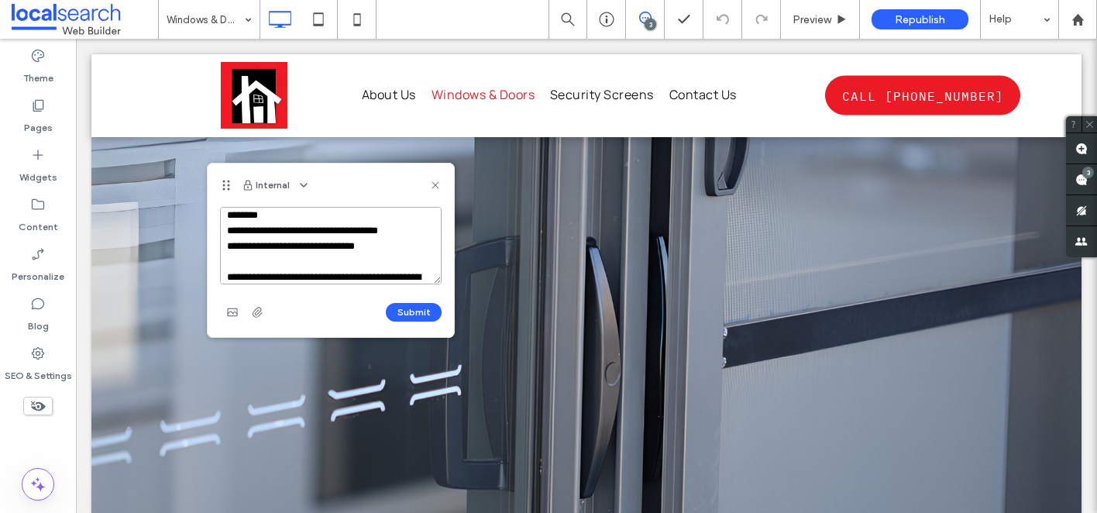
click at [222, 246] on textarea "**********" at bounding box center [331, 245] width 222 height 77
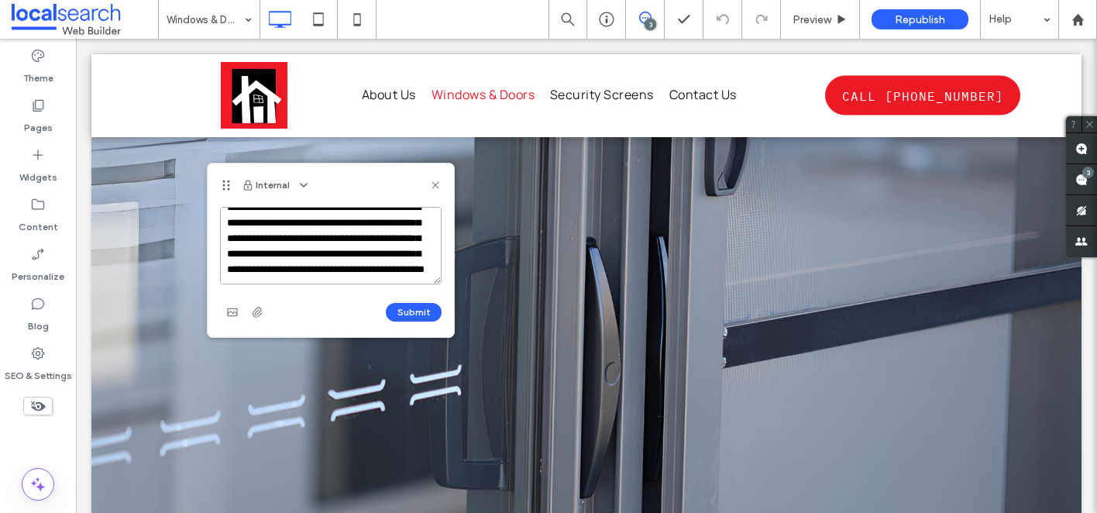
scroll to position [122, 0]
click at [266, 270] on textarea "**********" at bounding box center [331, 245] width 222 height 77
type textarea "**********"
click at [418, 313] on button "Submit" at bounding box center [414, 312] width 56 height 19
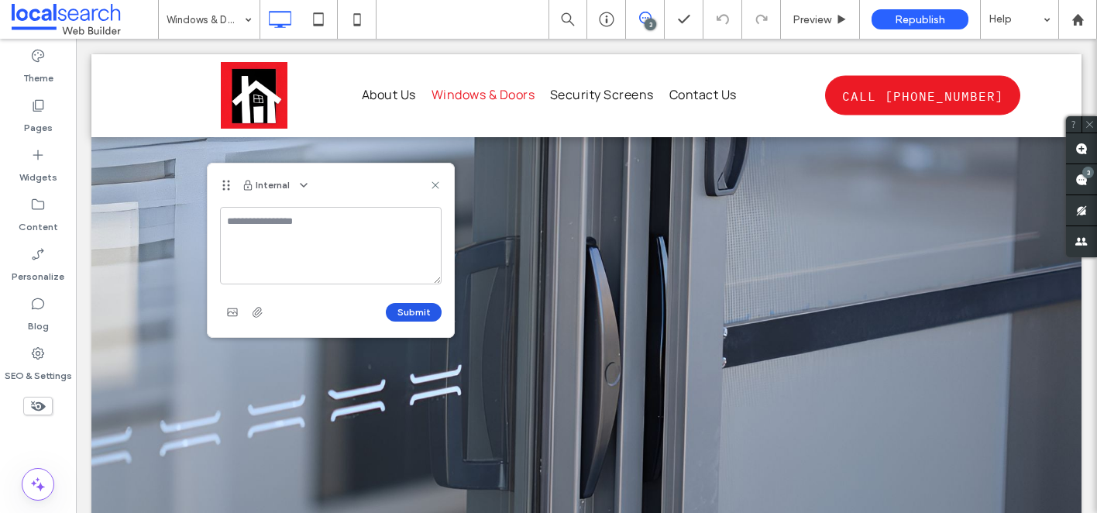
scroll to position [0, 0]
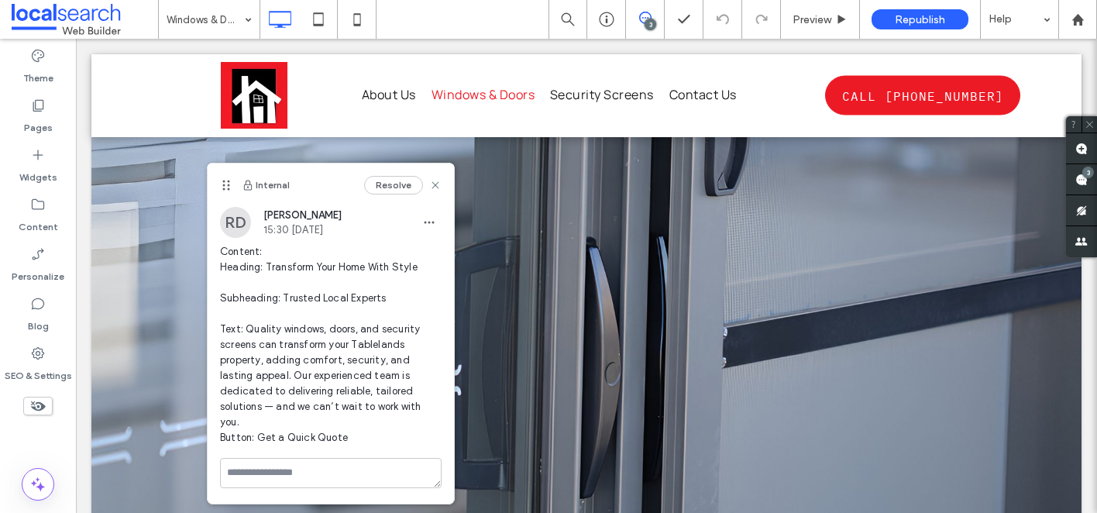
click at [645, 20] on icon at bounding box center [645, 18] width 12 height 12
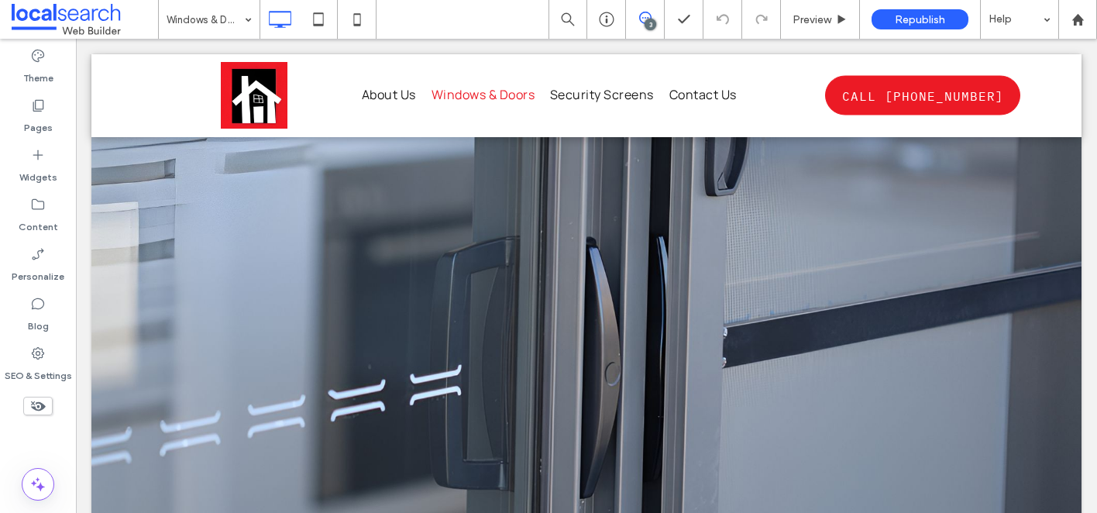
click at [642, 12] on use at bounding box center [645, 18] width 12 height 12
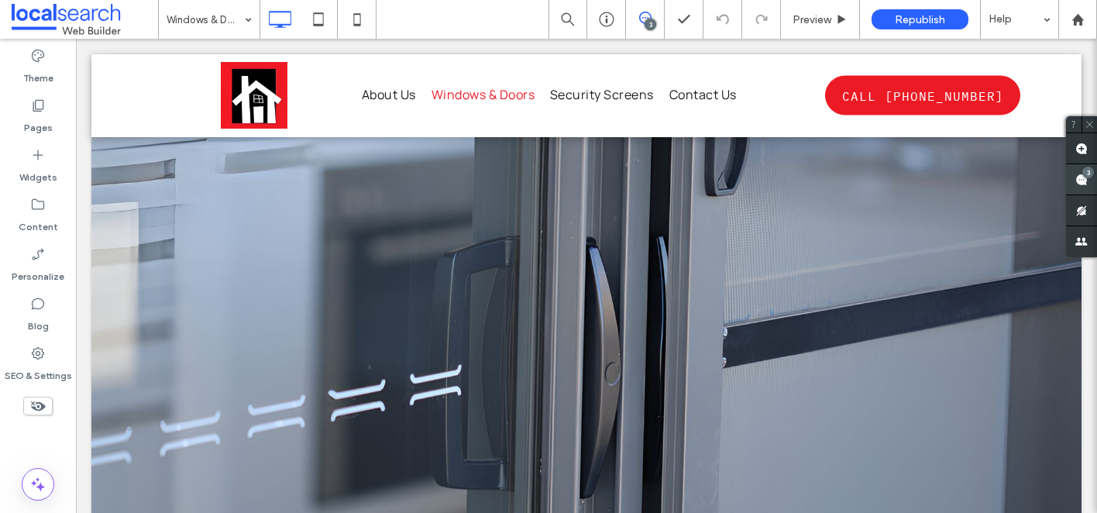
click at [1092, 178] on span at bounding box center [1081, 179] width 31 height 30
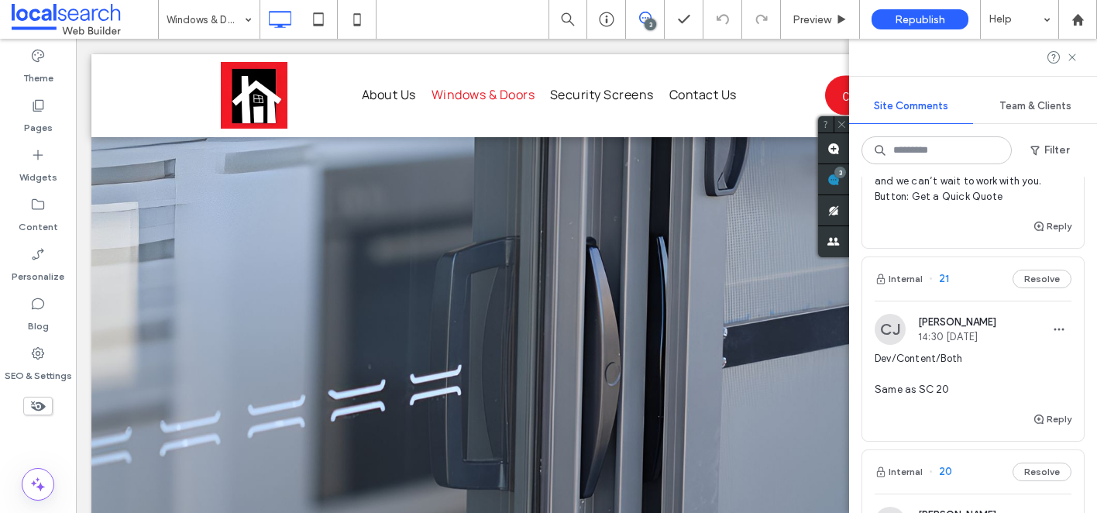
scroll to position [309, 0]
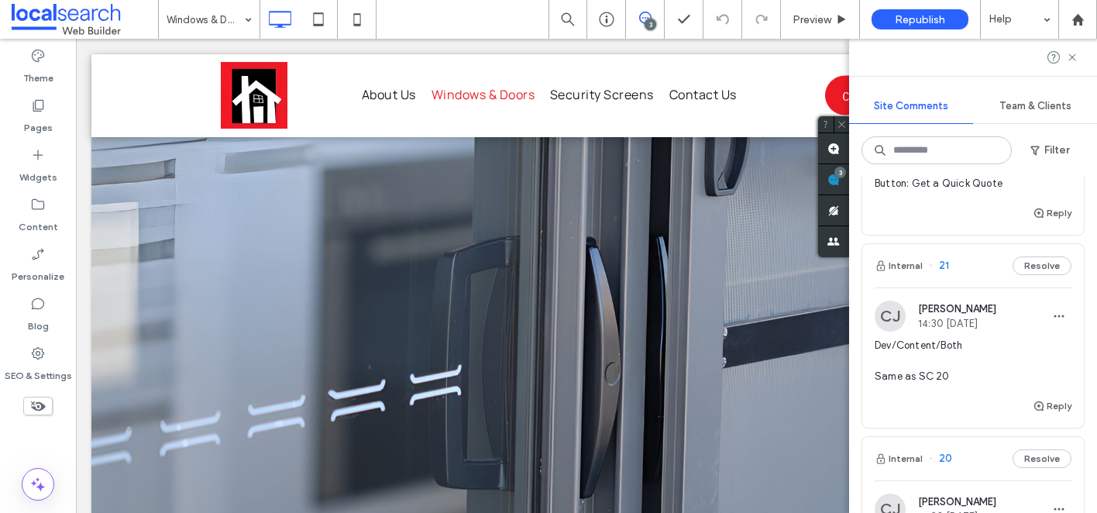
click at [952, 367] on span "Dev/Content/Both Same as SC 20" at bounding box center [973, 361] width 197 height 46
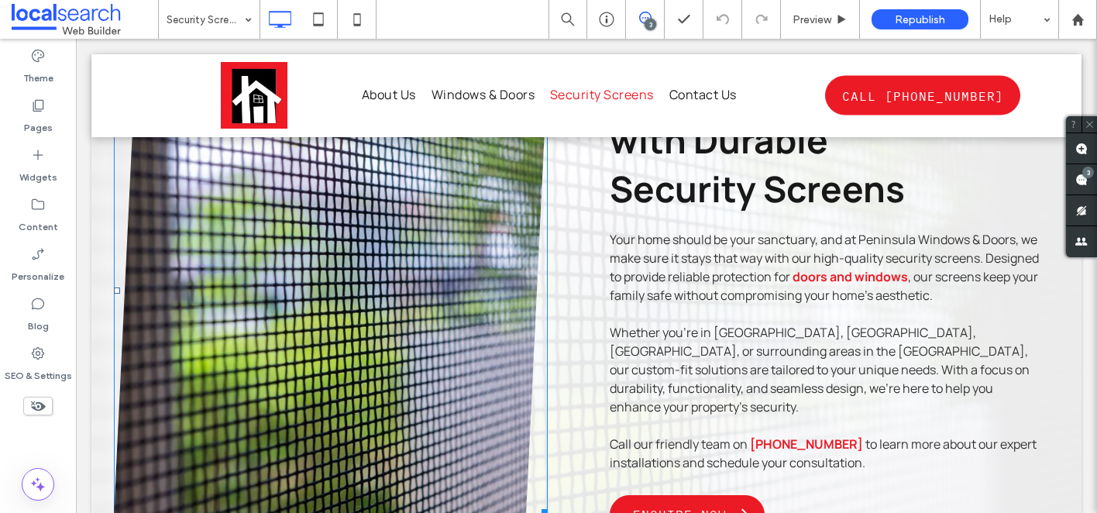
scroll to position [510, 0]
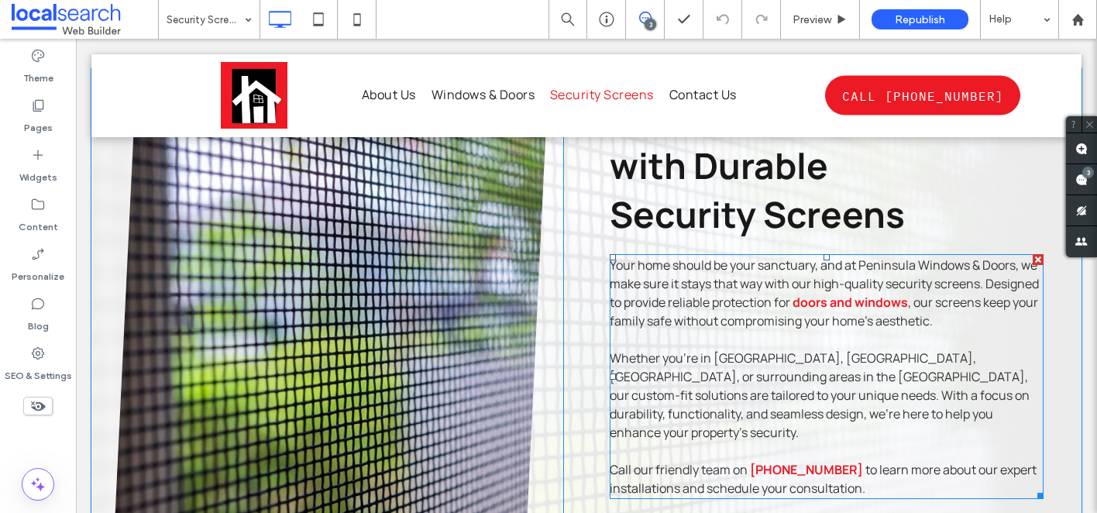
click at [680, 407] on span "Whether you’re in Malanda, Atherton, Mareeba, or surrounding areas in the Table…" at bounding box center [820, 394] width 420 height 91
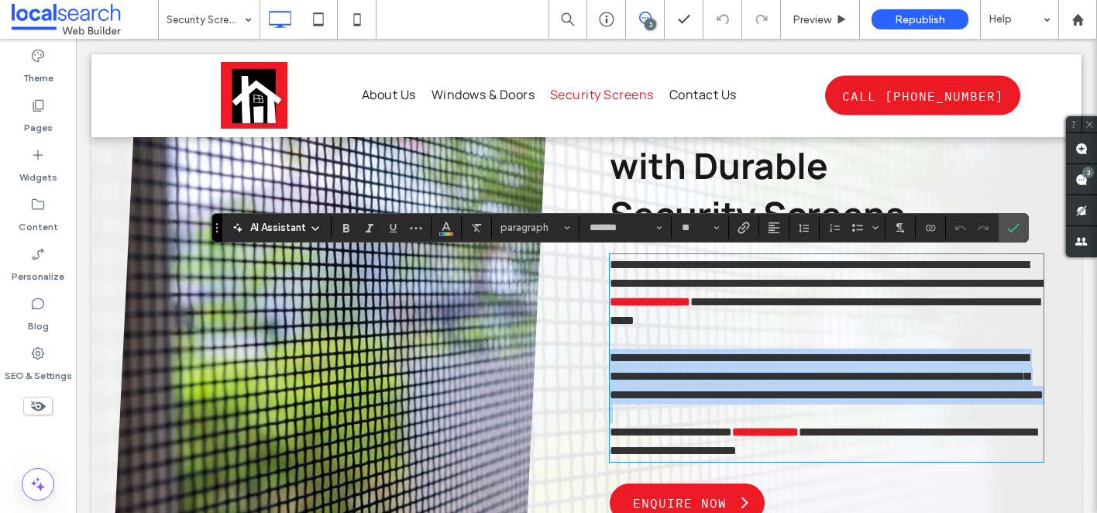
click at [680, 401] on span "**********" at bounding box center [827, 376] width 434 height 49
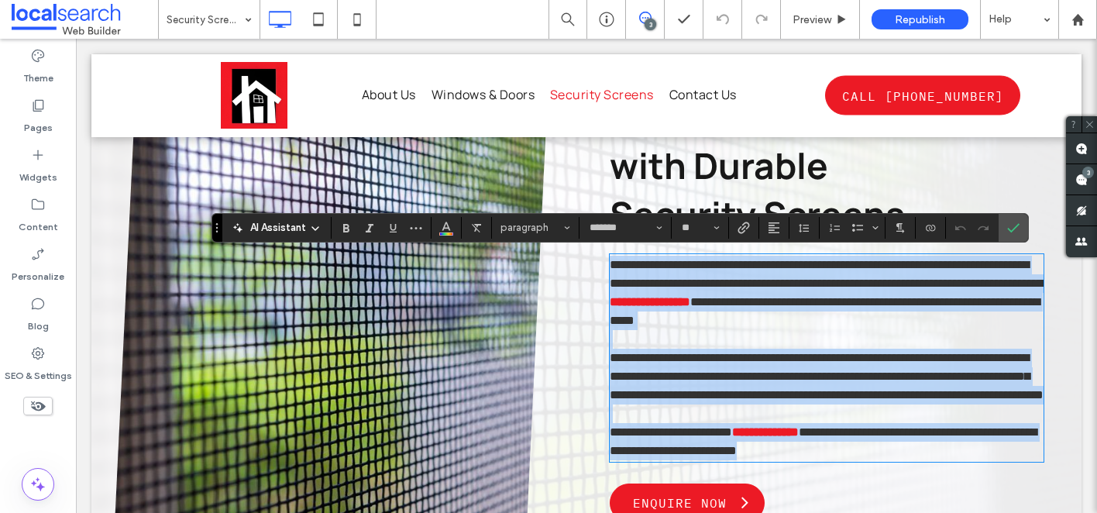
drag, startPoint x: 875, startPoint y: 462, endPoint x: 598, endPoint y: 263, distance: 341.2
click at [598, 263] on div "**********" at bounding box center [818, 316] width 449 height 464
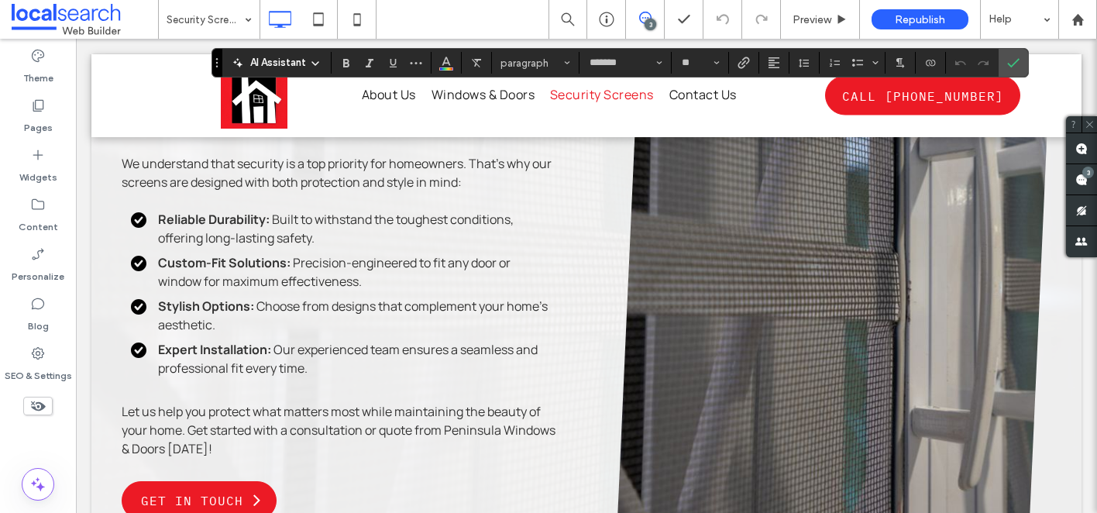
scroll to position [1346, 0]
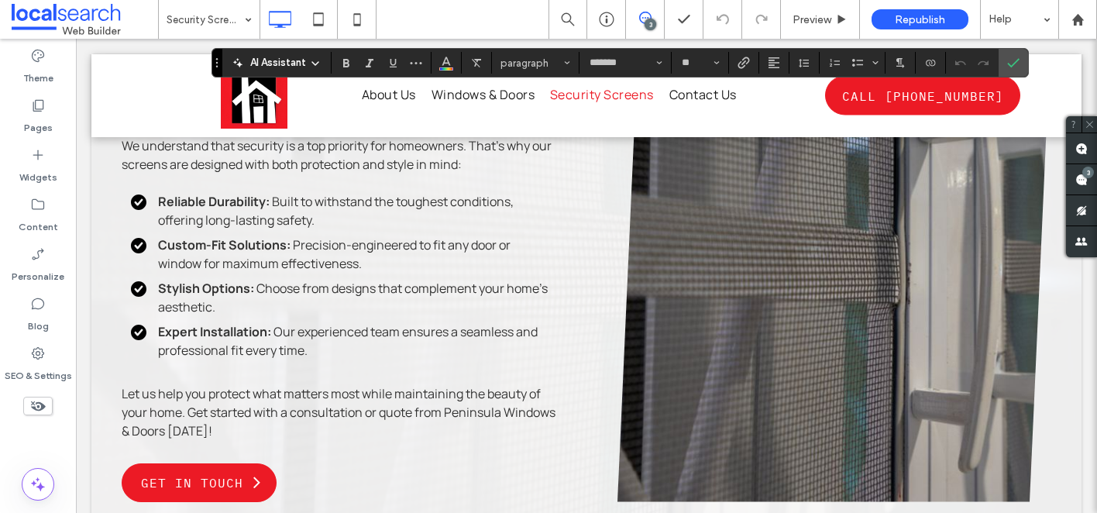
click at [284, 425] on p "Let us help you protect what matters most while maintaining the beauty of your …" at bounding box center [339, 412] width 434 height 56
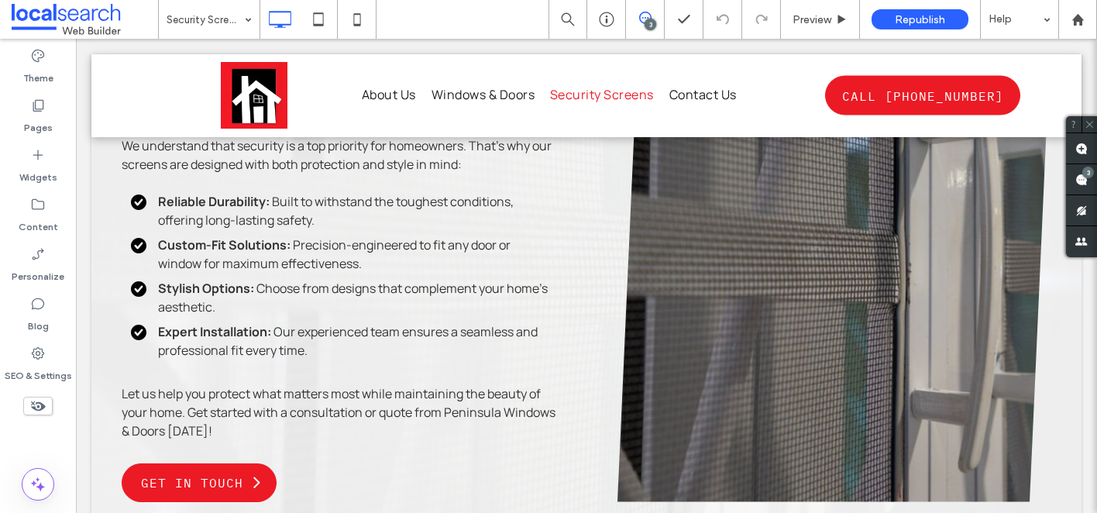
click at [284, 425] on p "Let us help you protect what matters most while maintaining the beauty of your …" at bounding box center [339, 412] width 434 height 56
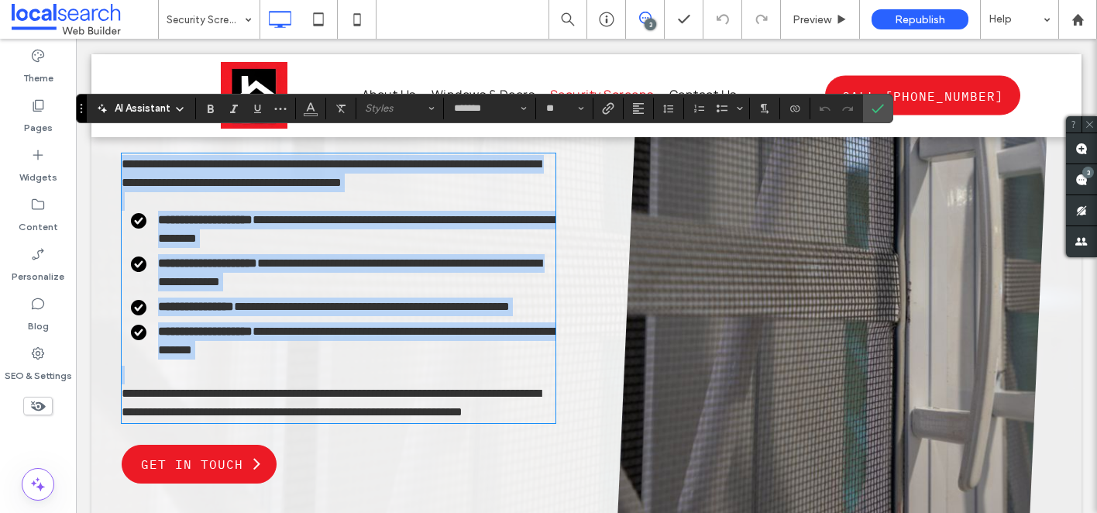
copy div "**********"
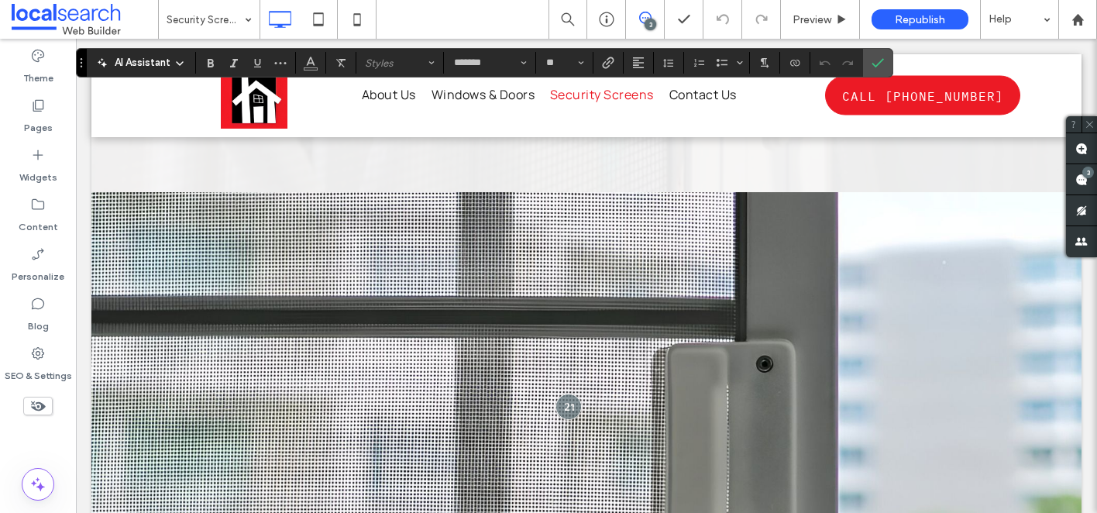
scroll to position [1766, 0]
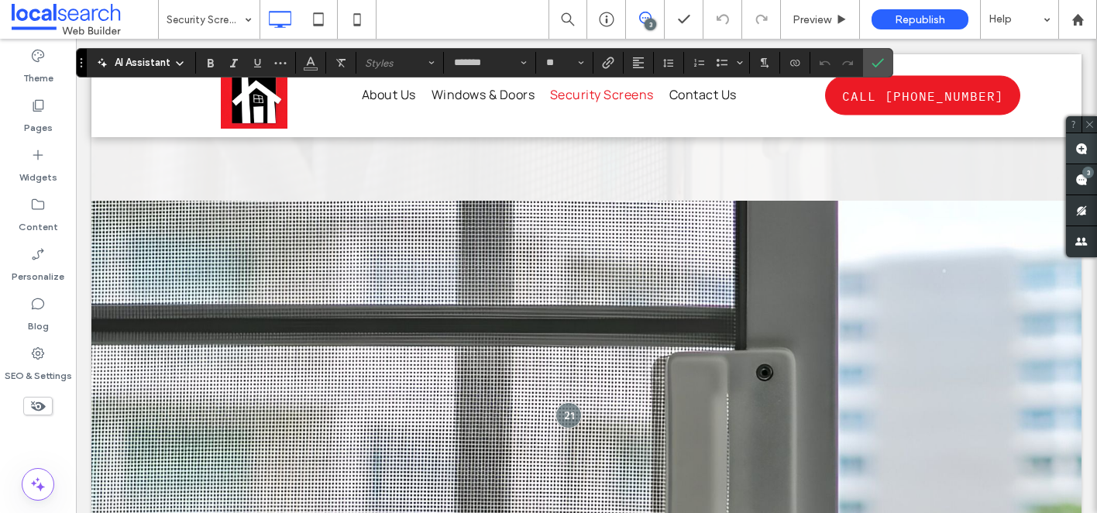
click at [1083, 152] on use at bounding box center [1081, 149] width 12 height 12
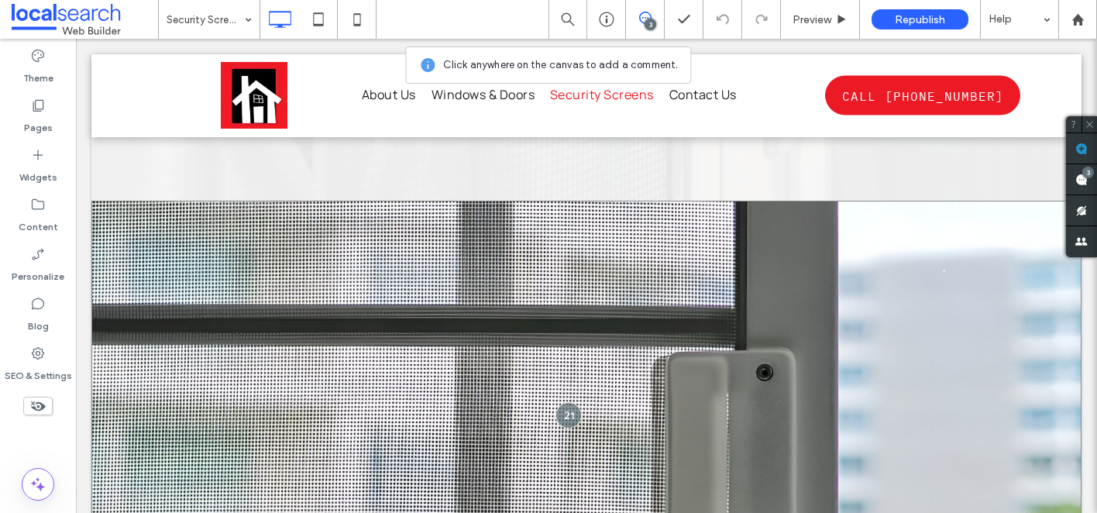
click at [281, 293] on div "Click To Paste" at bounding box center [586, 456] width 990 height 511
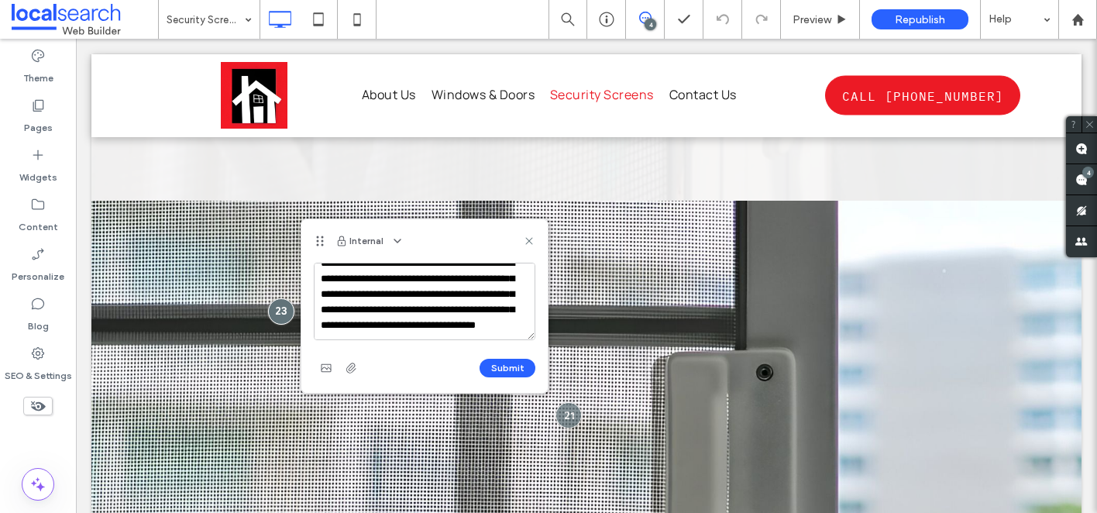
scroll to position [0, 0]
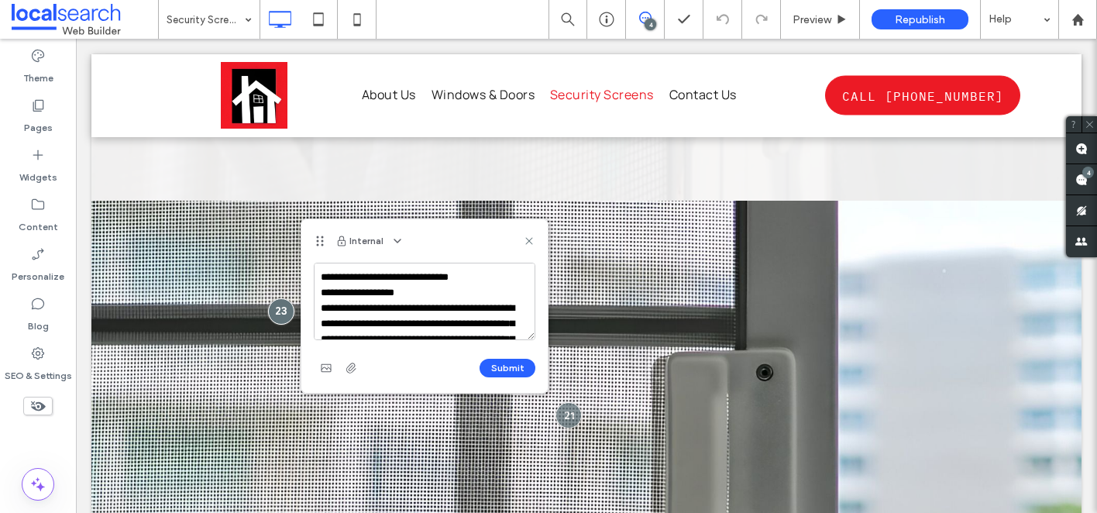
click at [321, 277] on textarea "**********" at bounding box center [425, 301] width 222 height 77
click at [320, 280] on textarea "**********" at bounding box center [425, 301] width 222 height 77
click at [342, 275] on textarea "**********" at bounding box center [425, 301] width 222 height 77
click at [322, 321] on textarea "**********" at bounding box center [425, 301] width 222 height 77
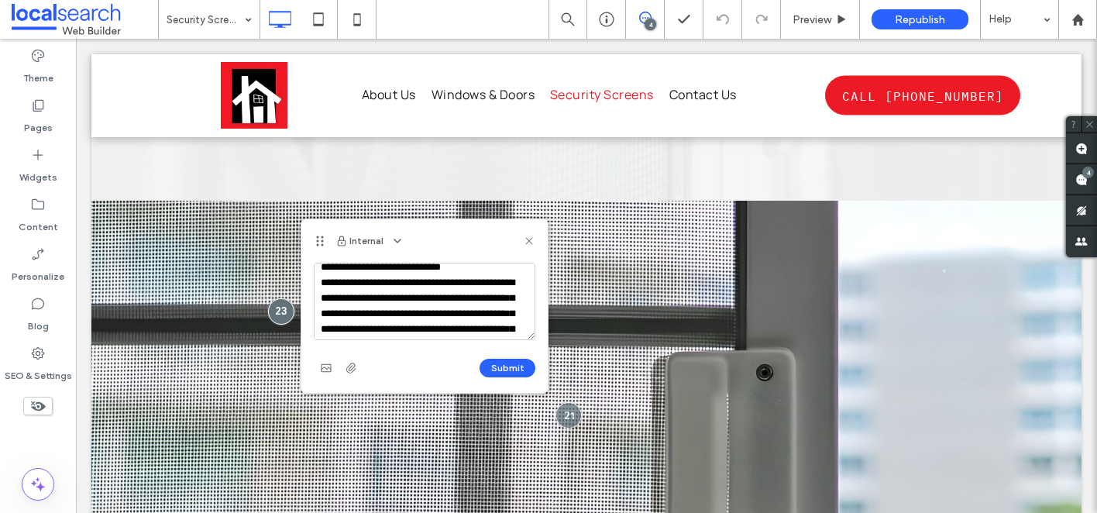
scroll to position [58, 0]
click at [322, 298] on textarea "**********" at bounding box center [425, 301] width 222 height 77
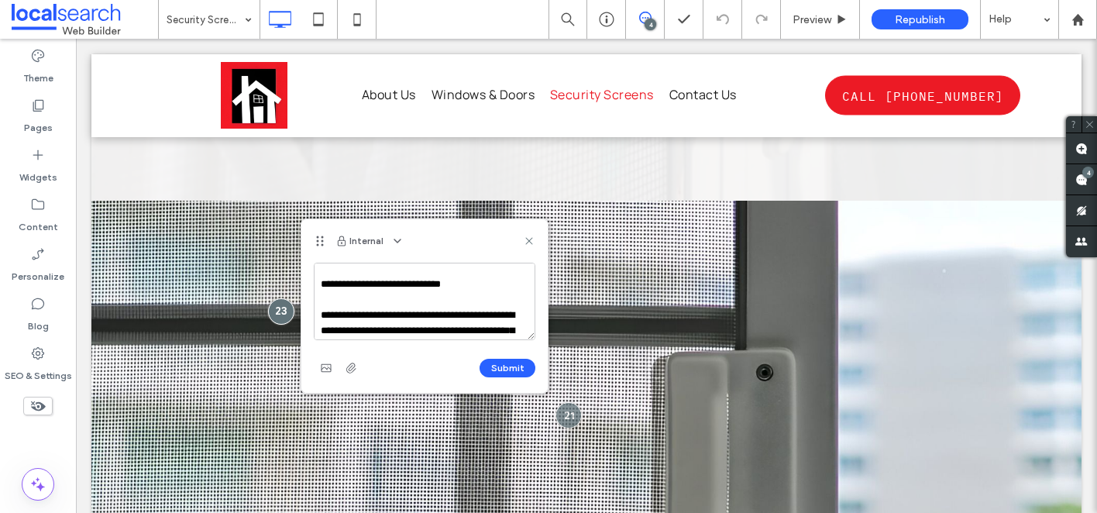
scroll to position [0, 0]
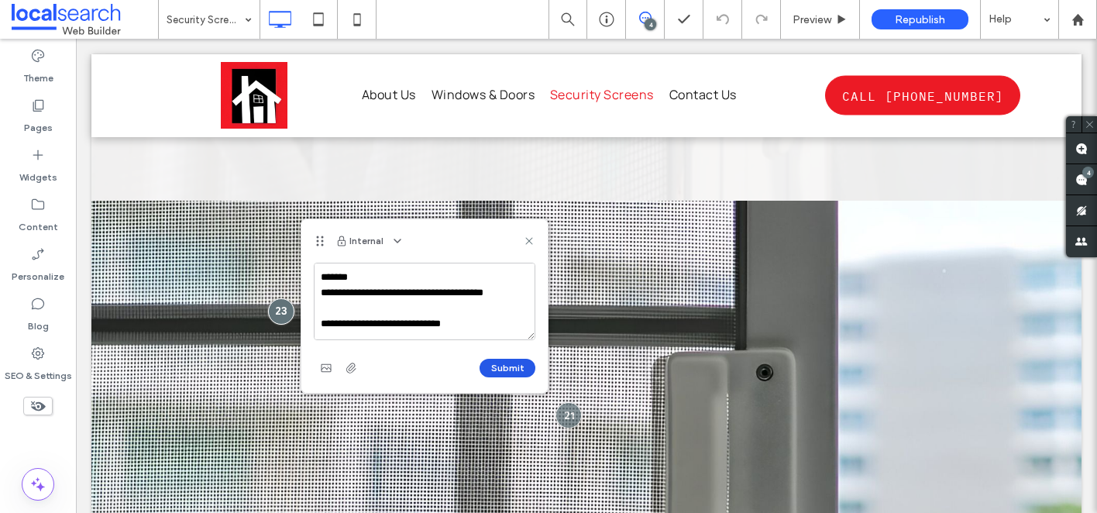
type textarea "**********"
click at [514, 370] on button "Submit" at bounding box center [508, 368] width 56 height 19
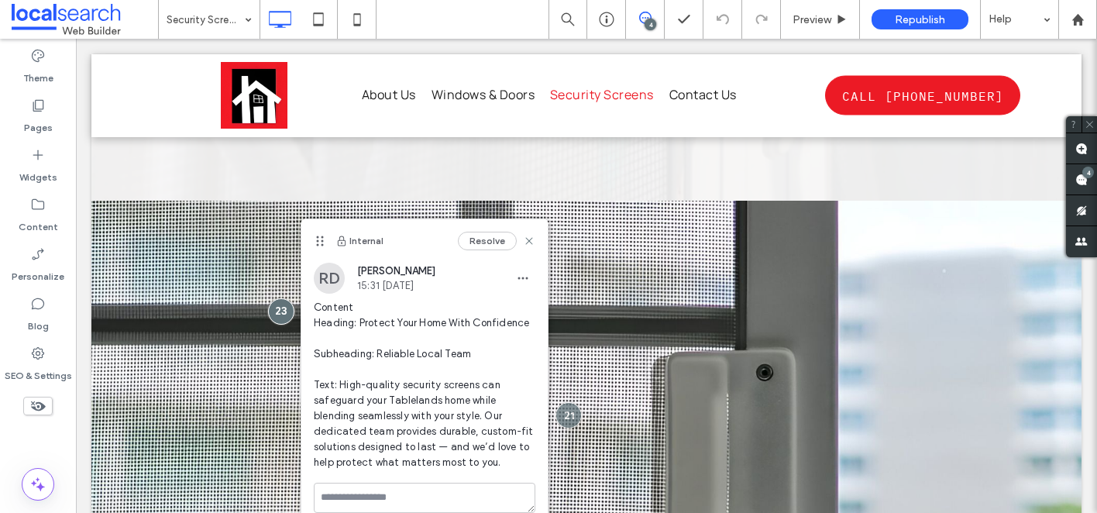
click at [653, 25] on div "4" at bounding box center [651, 25] width 12 height 12
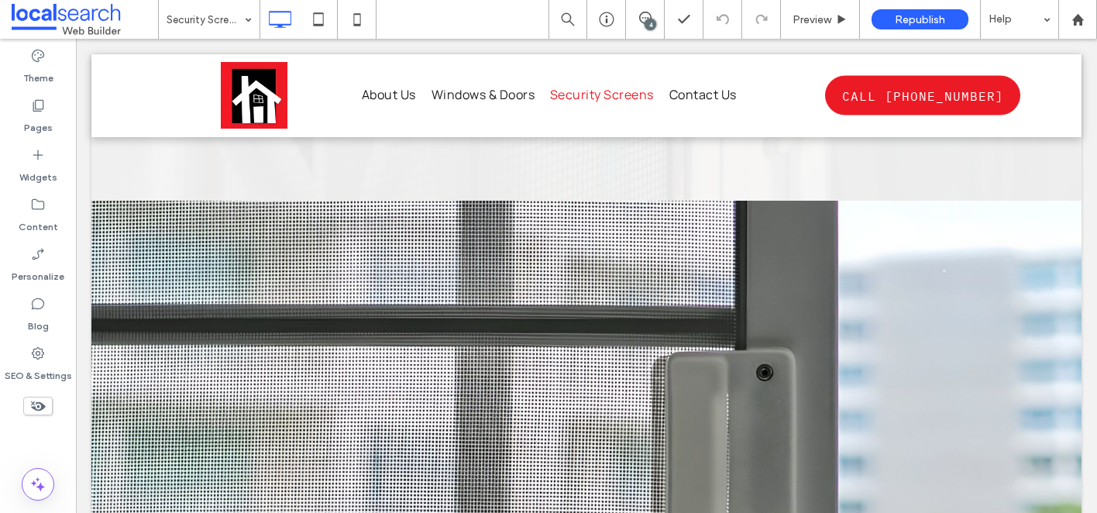
click at [647, 20] on div "4" at bounding box center [651, 25] width 12 height 12
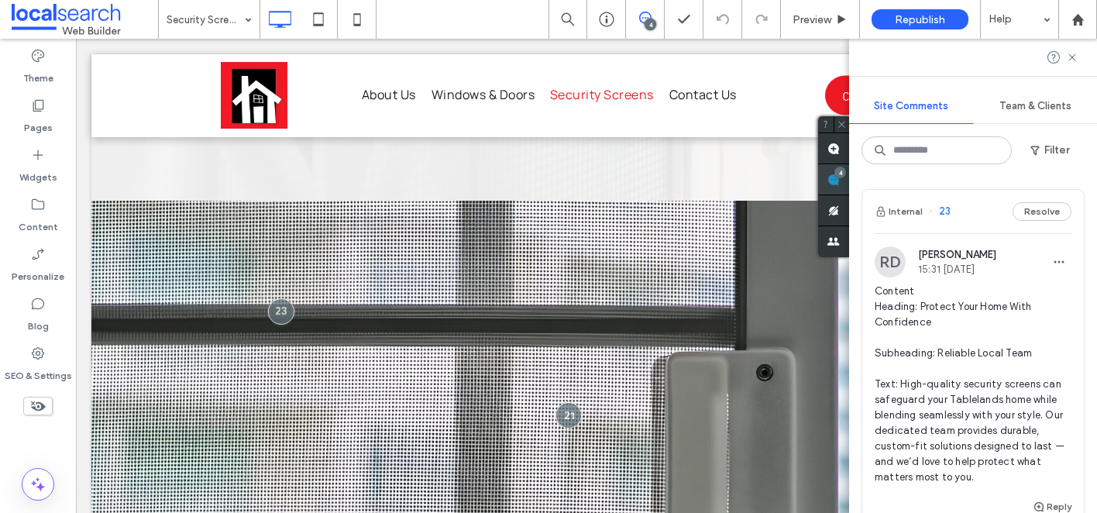
click at [849, 171] on div "4" at bounding box center [833, 179] width 31 height 31
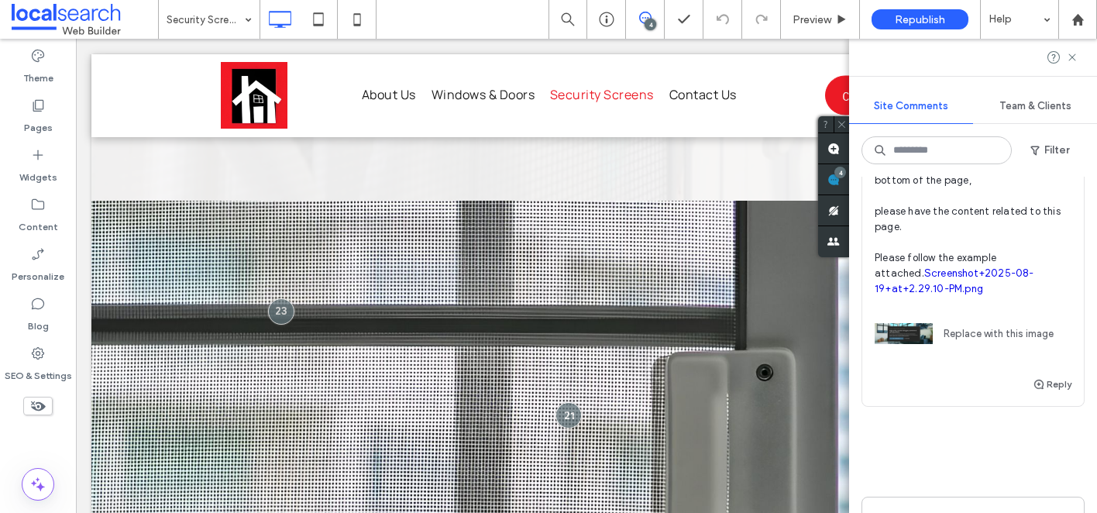
scroll to position [1084, 0]
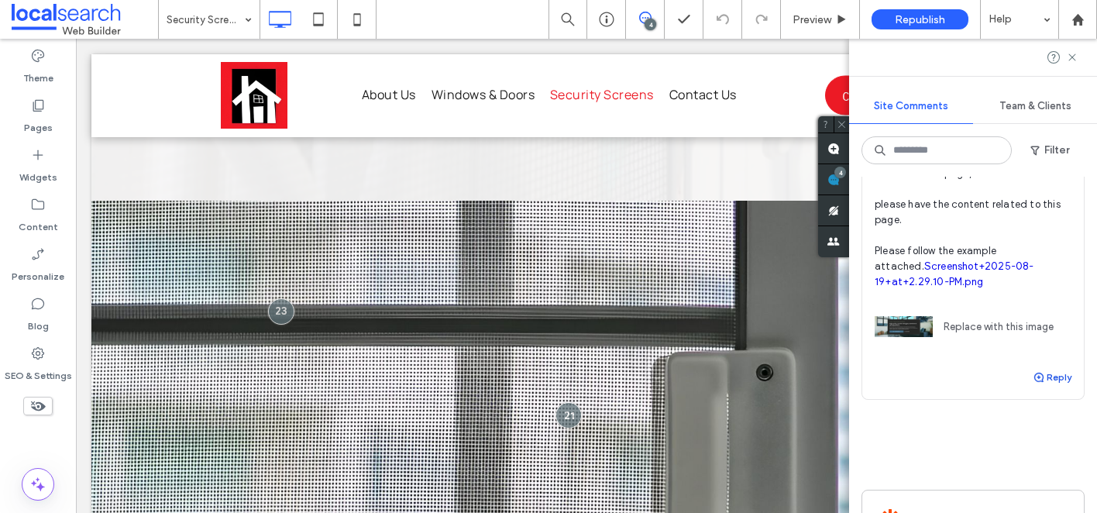
click at [1059, 375] on button "Reply" at bounding box center [1052, 377] width 39 height 19
click at [938, 401] on textarea "**********" at bounding box center [973, 406] width 197 height 77
click at [992, 409] on textarea "**********" at bounding box center [973, 406] width 197 height 77
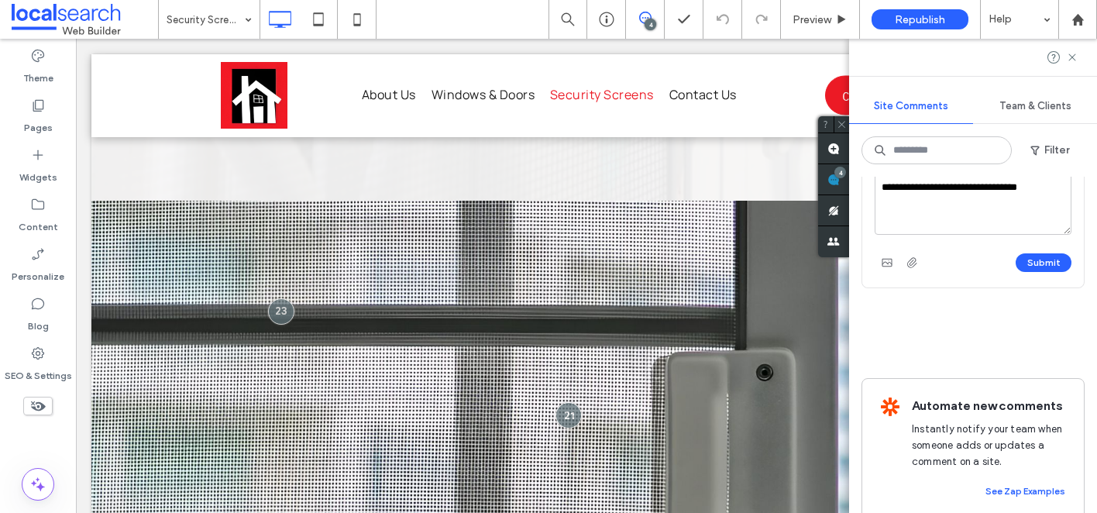
scroll to position [1247, 0]
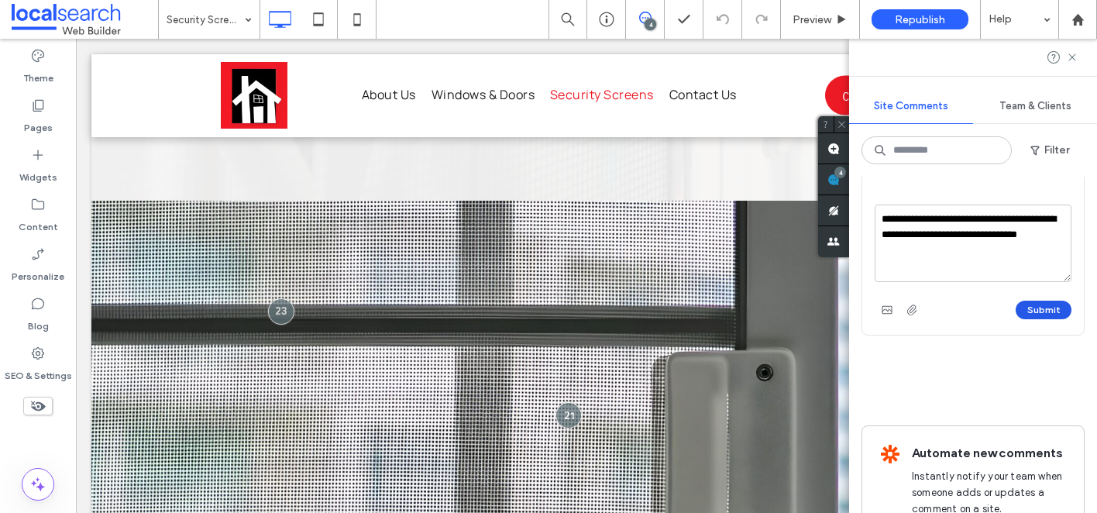
type textarea "**********"
click at [1035, 311] on button "Submit" at bounding box center [1044, 310] width 56 height 19
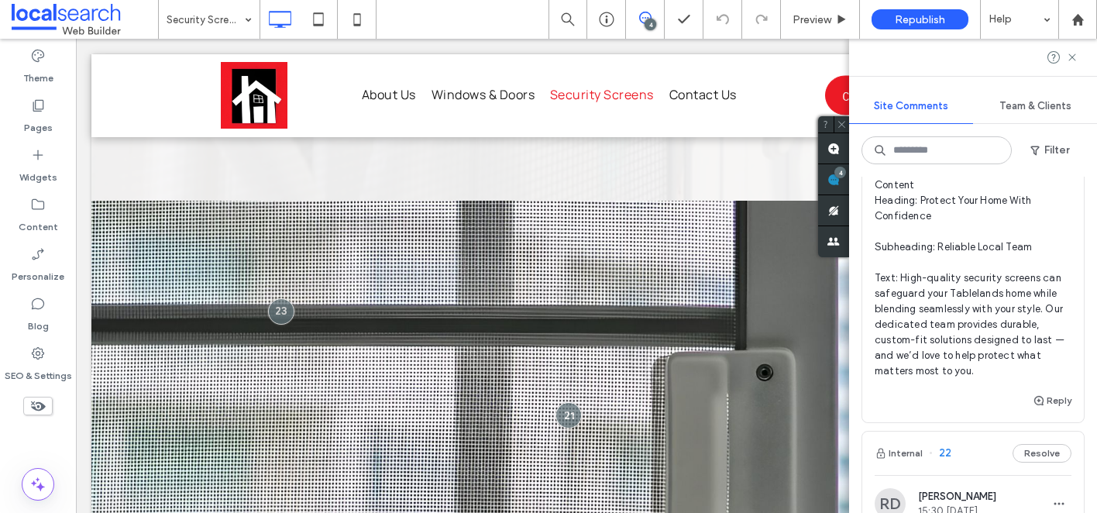
scroll to position [69, 0]
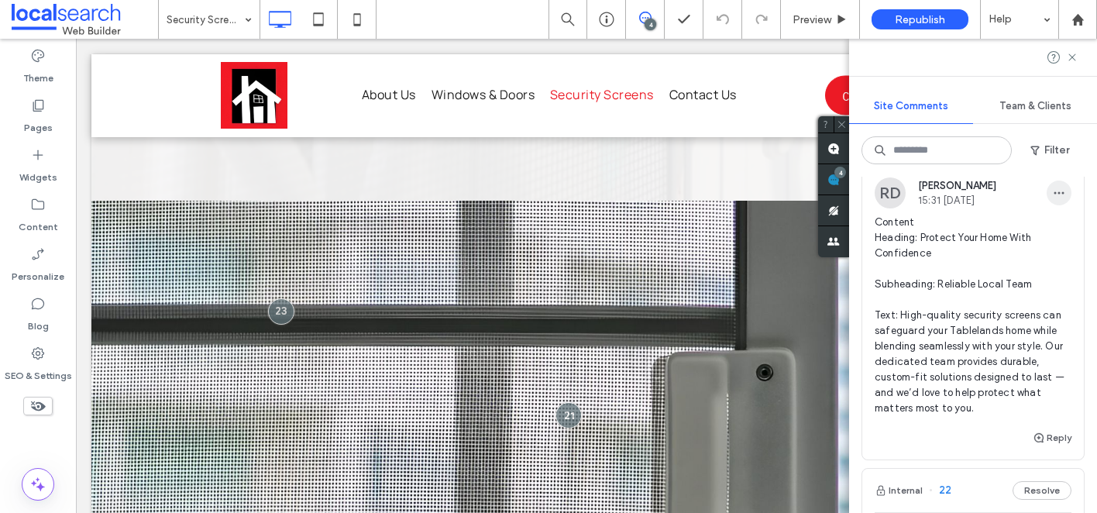
click at [1056, 194] on icon "button" at bounding box center [1059, 193] width 12 height 12
click at [998, 226] on div "Edit" at bounding box center [1002, 232] width 138 height 29
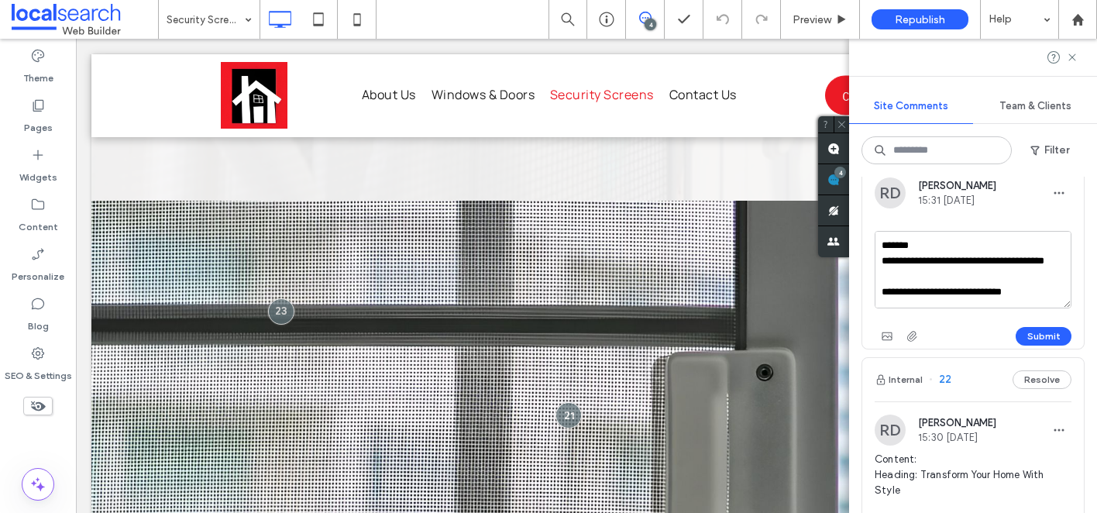
scroll to position [138, 0]
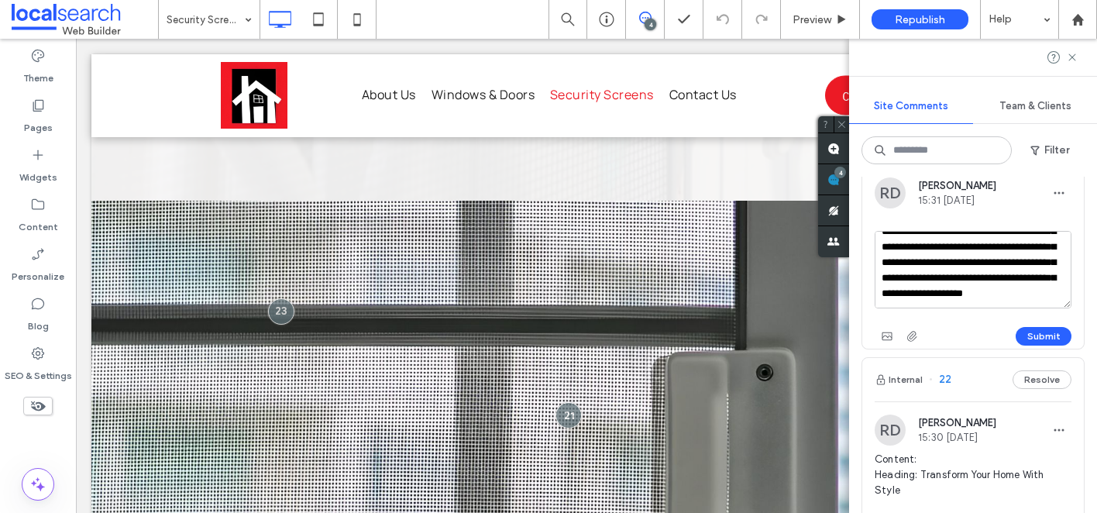
click at [1048, 294] on textarea "**********" at bounding box center [973, 269] width 197 height 77
type textarea "**********"
click at [1026, 340] on button "Submit" at bounding box center [1044, 336] width 56 height 19
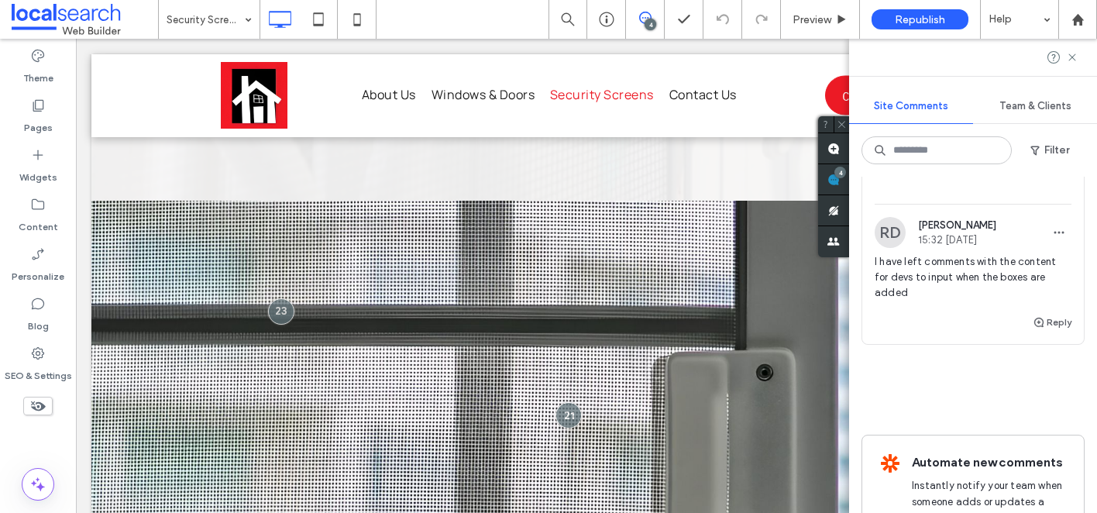
scroll to position [1267, 0]
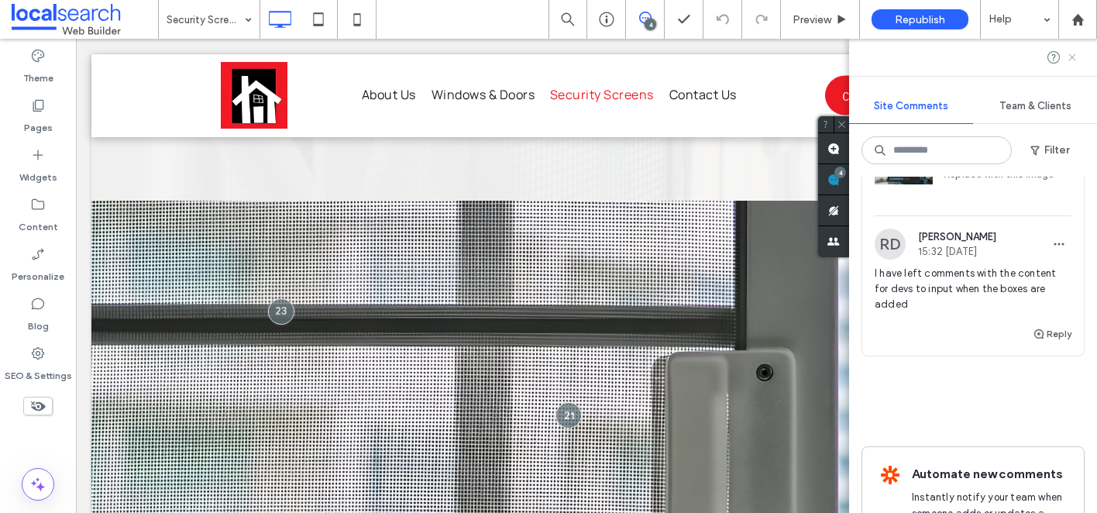
click at [1074, 58] on use at bounding box center [1071, 56] width 7 height 7
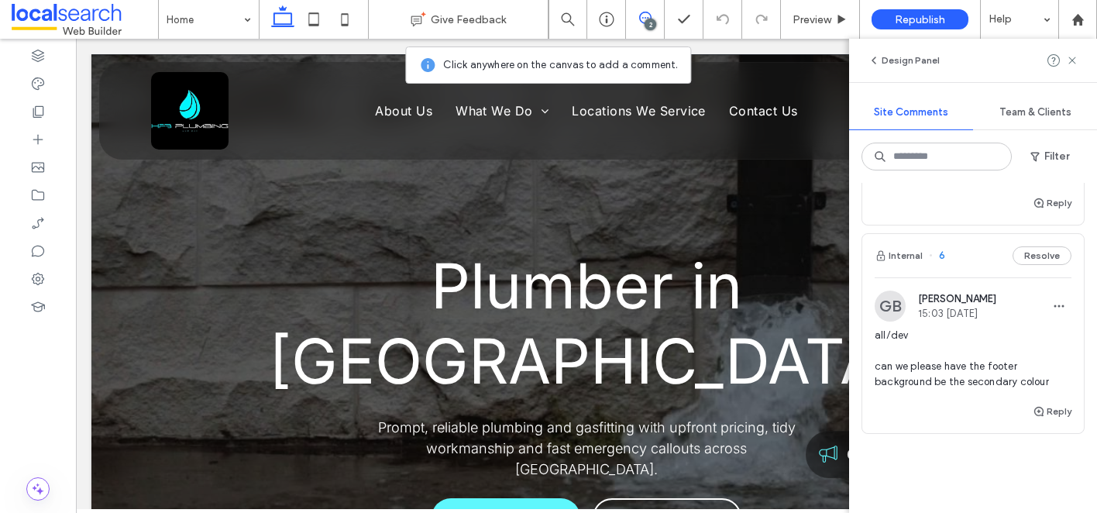
scroll to position [319, 0]
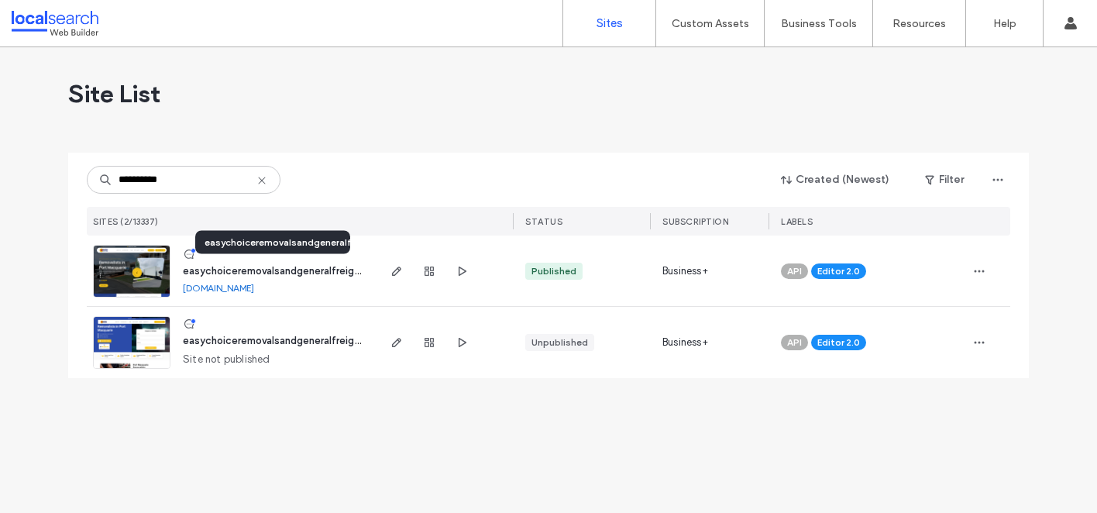
type input "**********"
click at [286, 273] on span "easychoiceremovalsandgeneralfreight122b41a2" at bounding box center [295, 271] width 225 height 12
